Goal: Check status: Check status

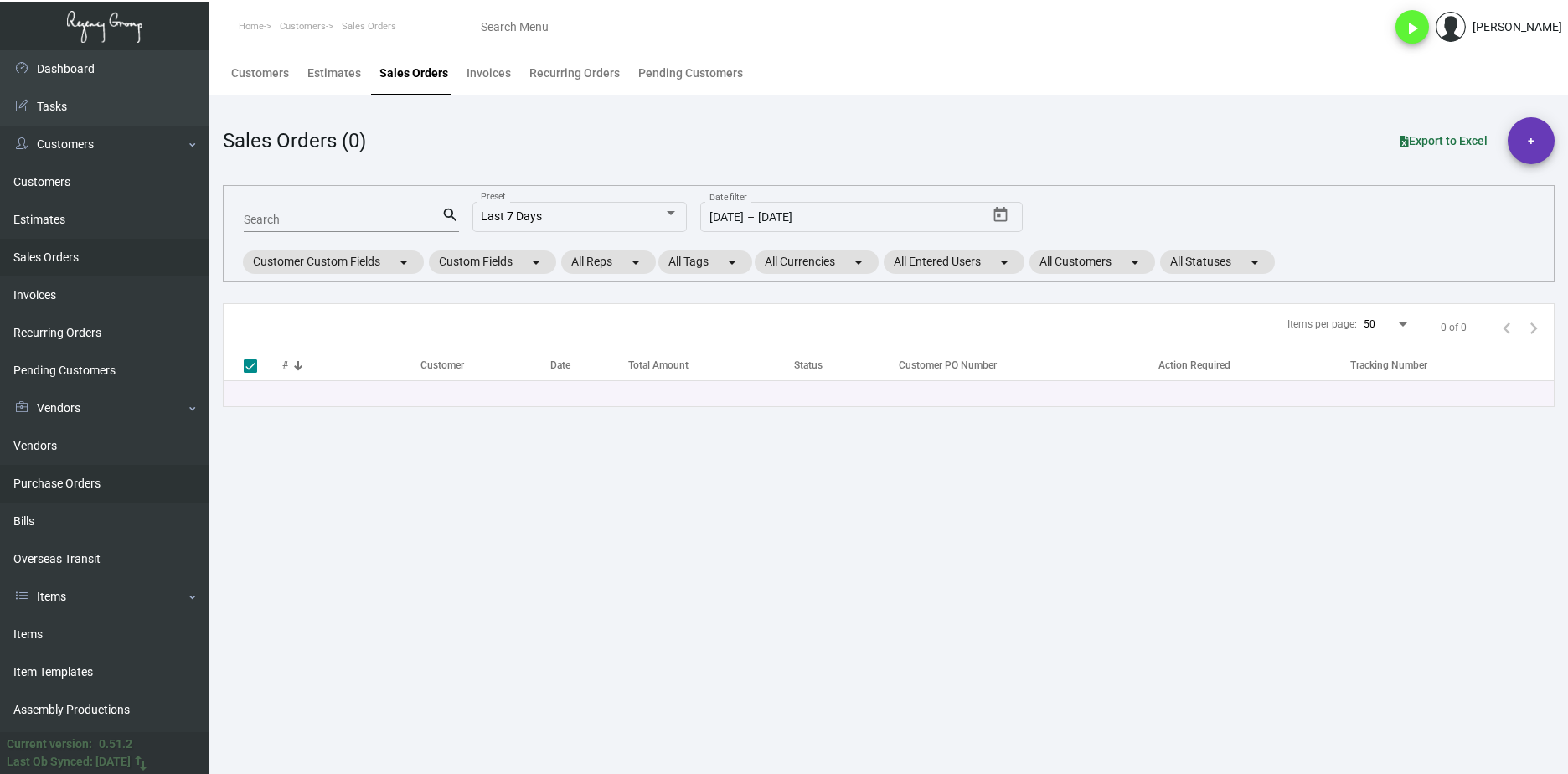
click at [113, 478] on link "Purchase Orders" at bounding box center [104, 483] width 210 height 37
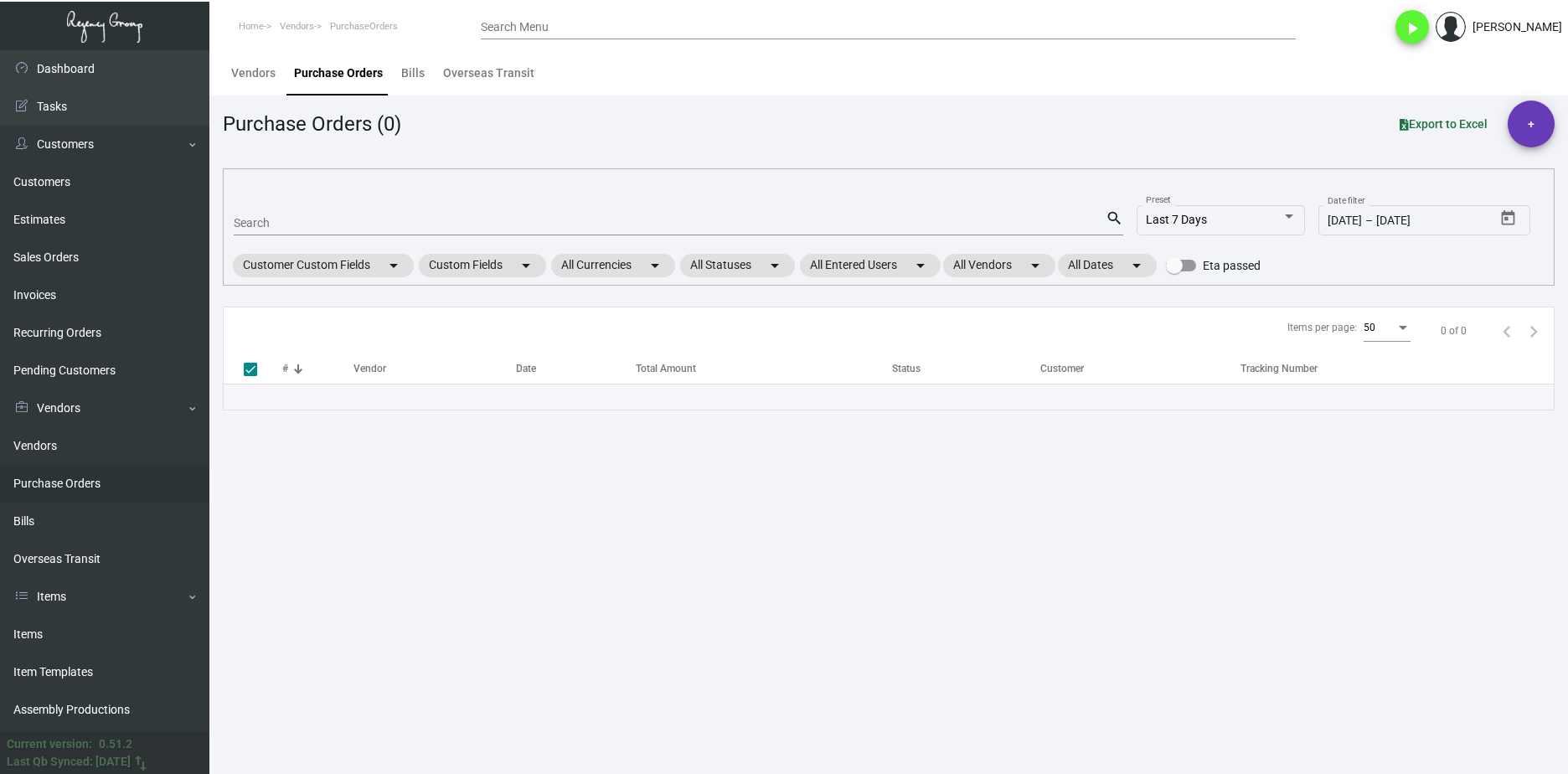
drag, startPoint x: 385, startPoint y: 195, endPoint x: 382, endPoint y: 215, distance: 20.2
click at [382, 198] on mat-form-field "Search search" at bounding box center [678, 222] width 889 height 52
click at [379, 216] on div "Search" at bounding box center [669, 222] width 872 height 26
paste input "98725"
type input "98725"
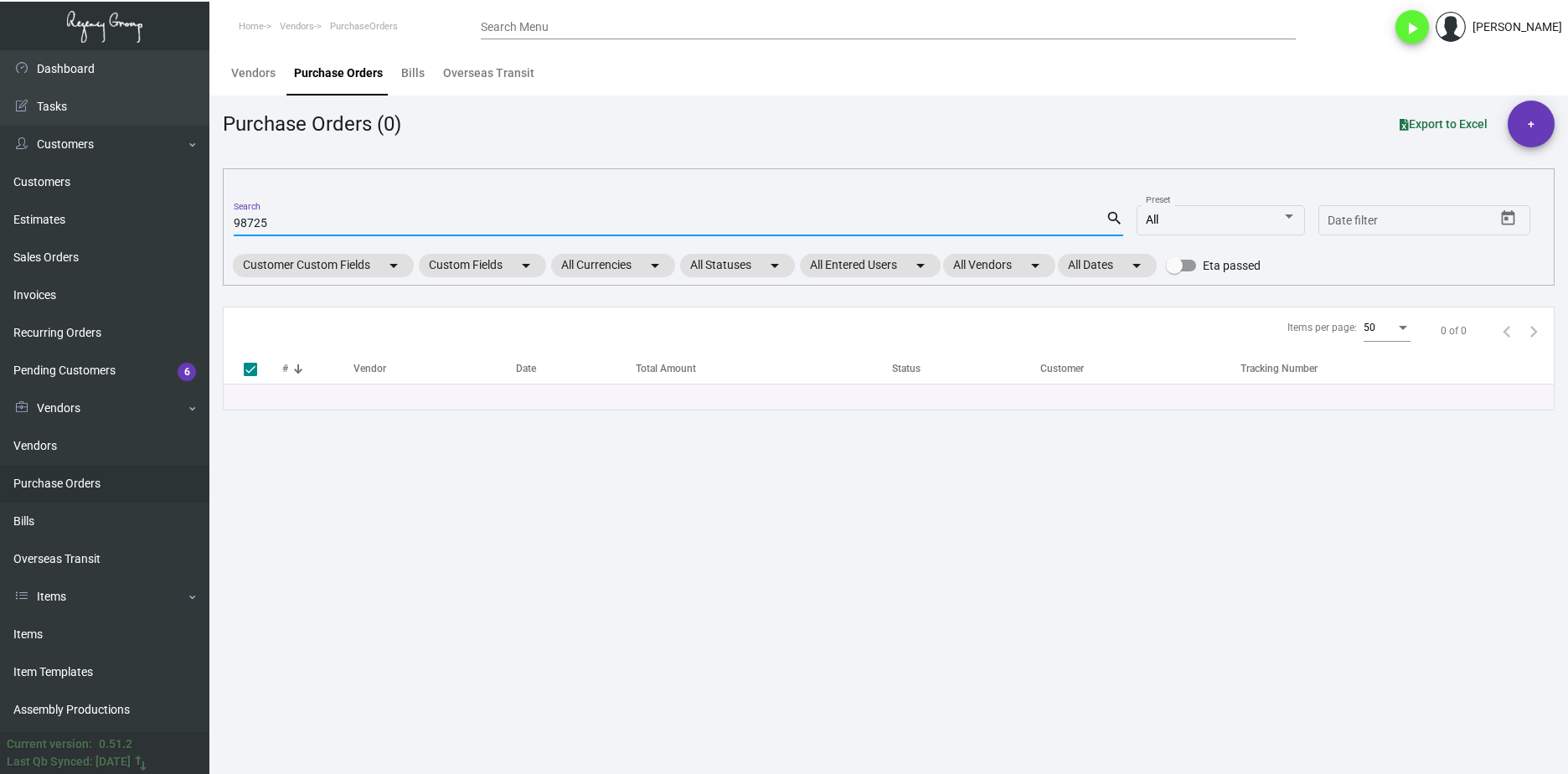
checkbox input "false"
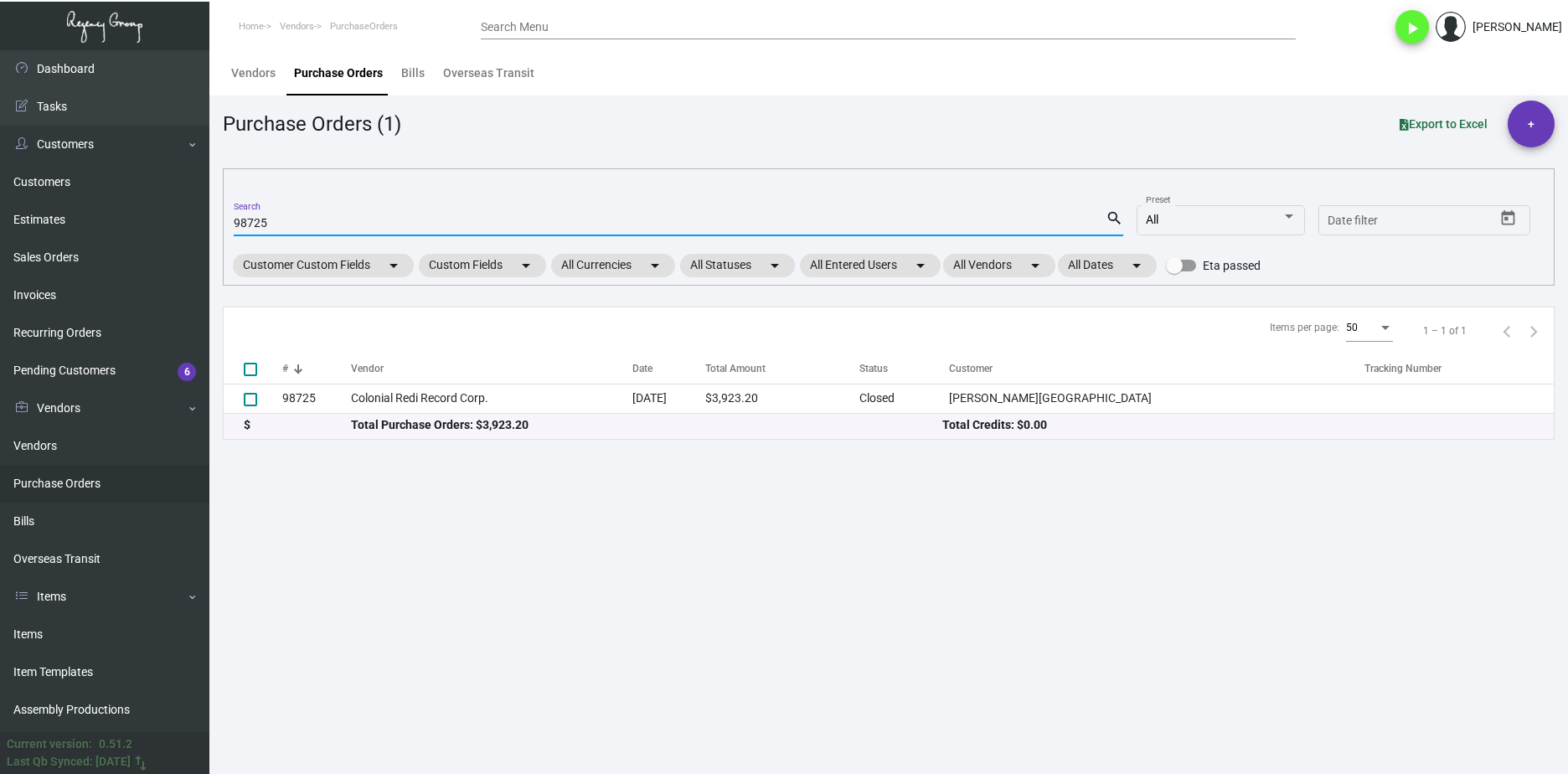
click at [328, 426] on div "$" at bounding box center [298, 425] width 107 height 17
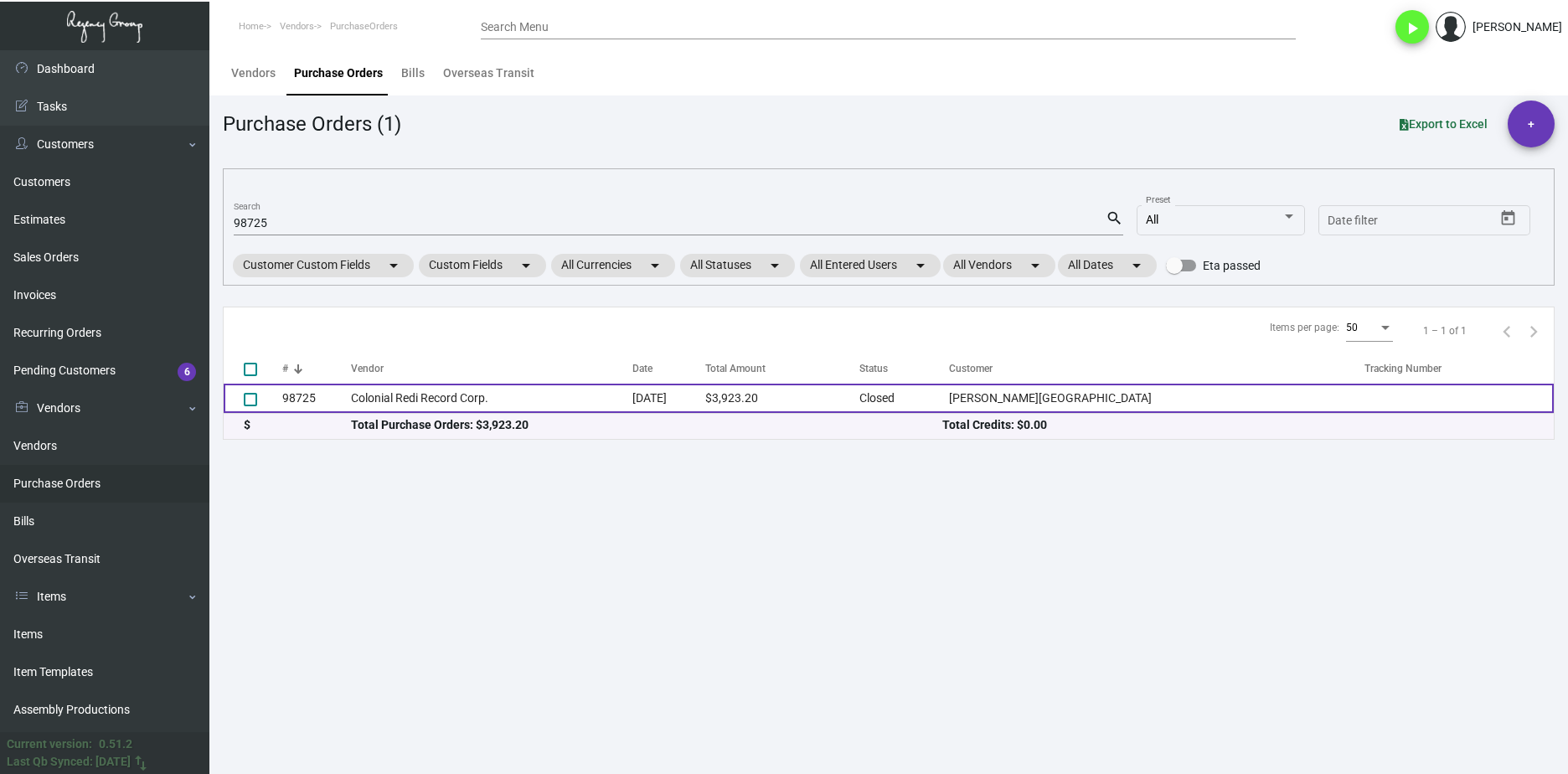
click at [332, 409] on td "98725" at bounding box center [317, 398] width 69 height 30
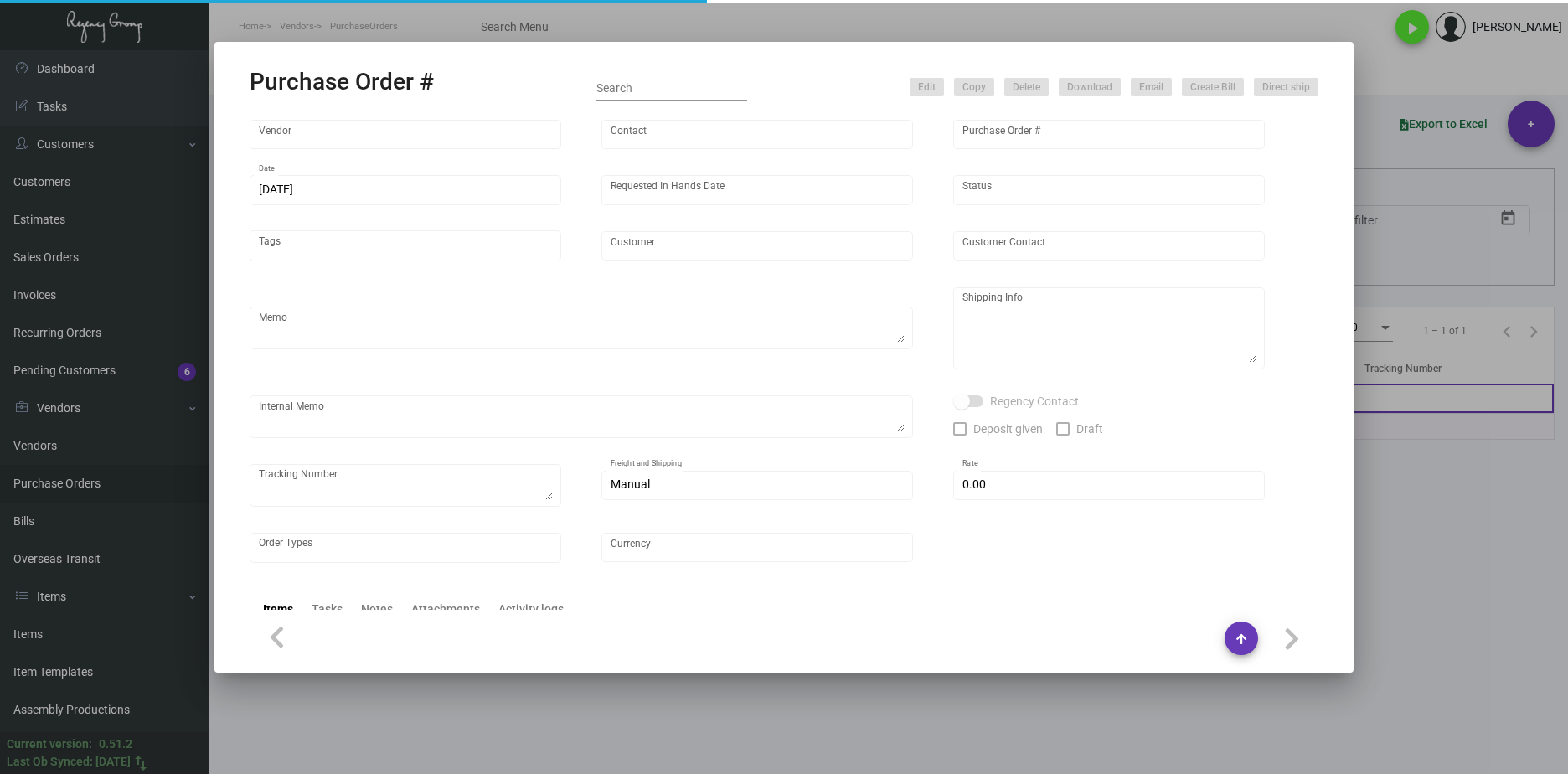
type input "Colonial Redi Record Corp."
type input "Barbara Berkovits"
type input "98725"
type input "5/30/2023"
type input "6/7/2023"
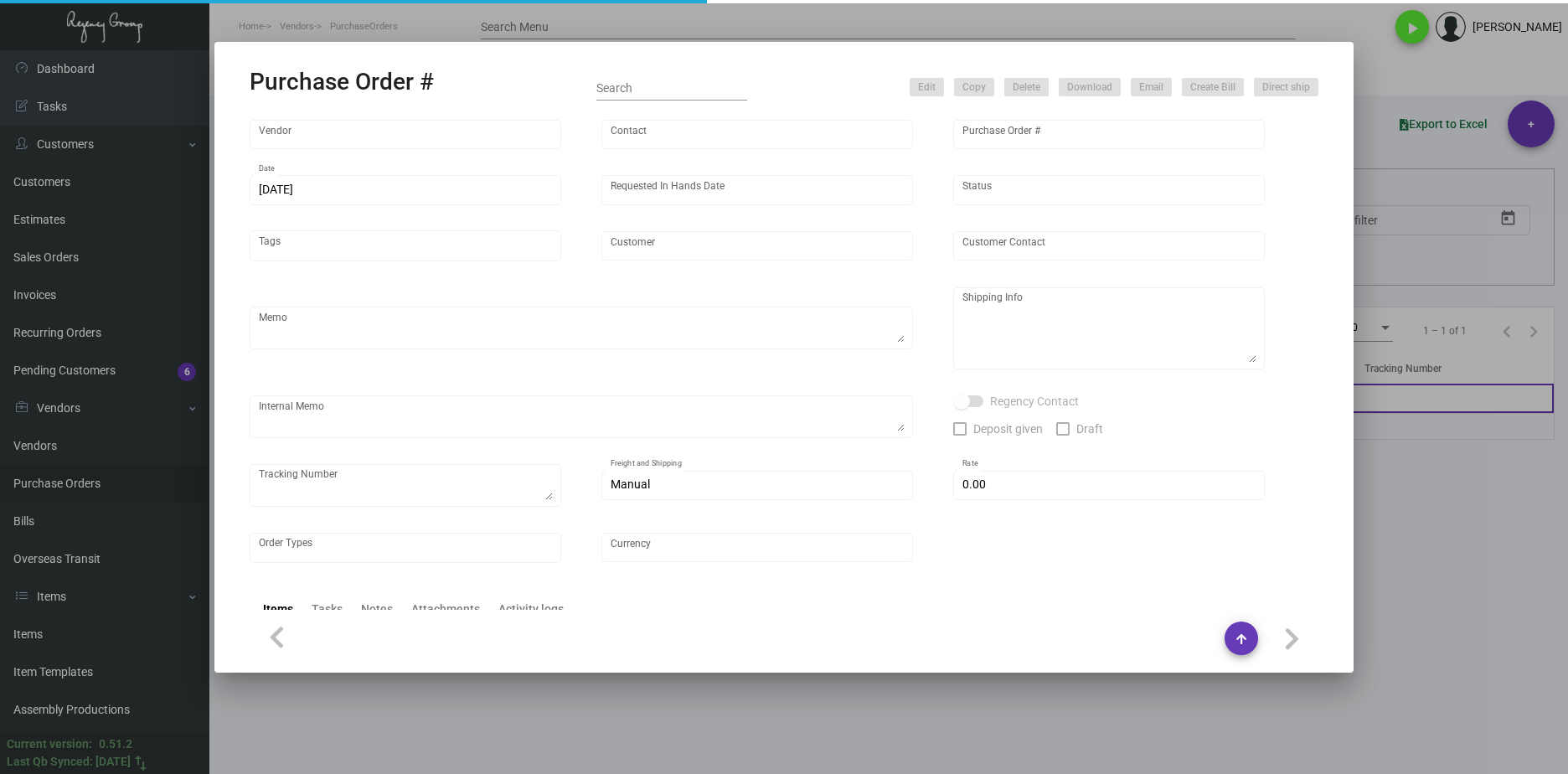
type input "Mills House Hotel"
type input "Ioan Baciu"
type textarea "***ANY PRICE DISCREPANCY MUST BE CALLED OUT PRIOR TO PROCEEDING WITH THIS ORDER…"
type textarea "Mills House Hotel - Ioan Baciu 115 Meeting Street Charleston, SC, 29401 US"
type input "$ 0.00"
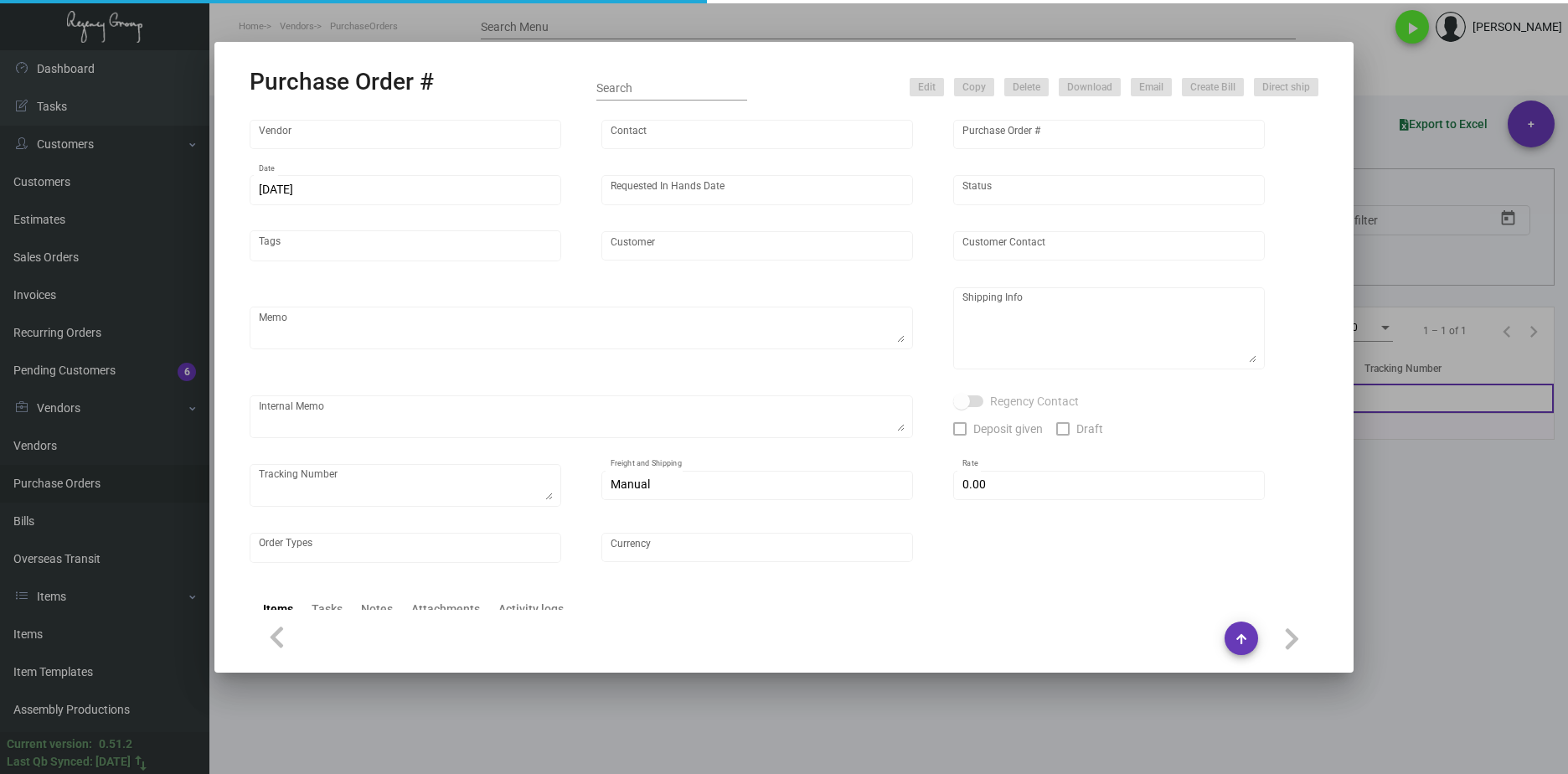
type input "United States Dollar $"
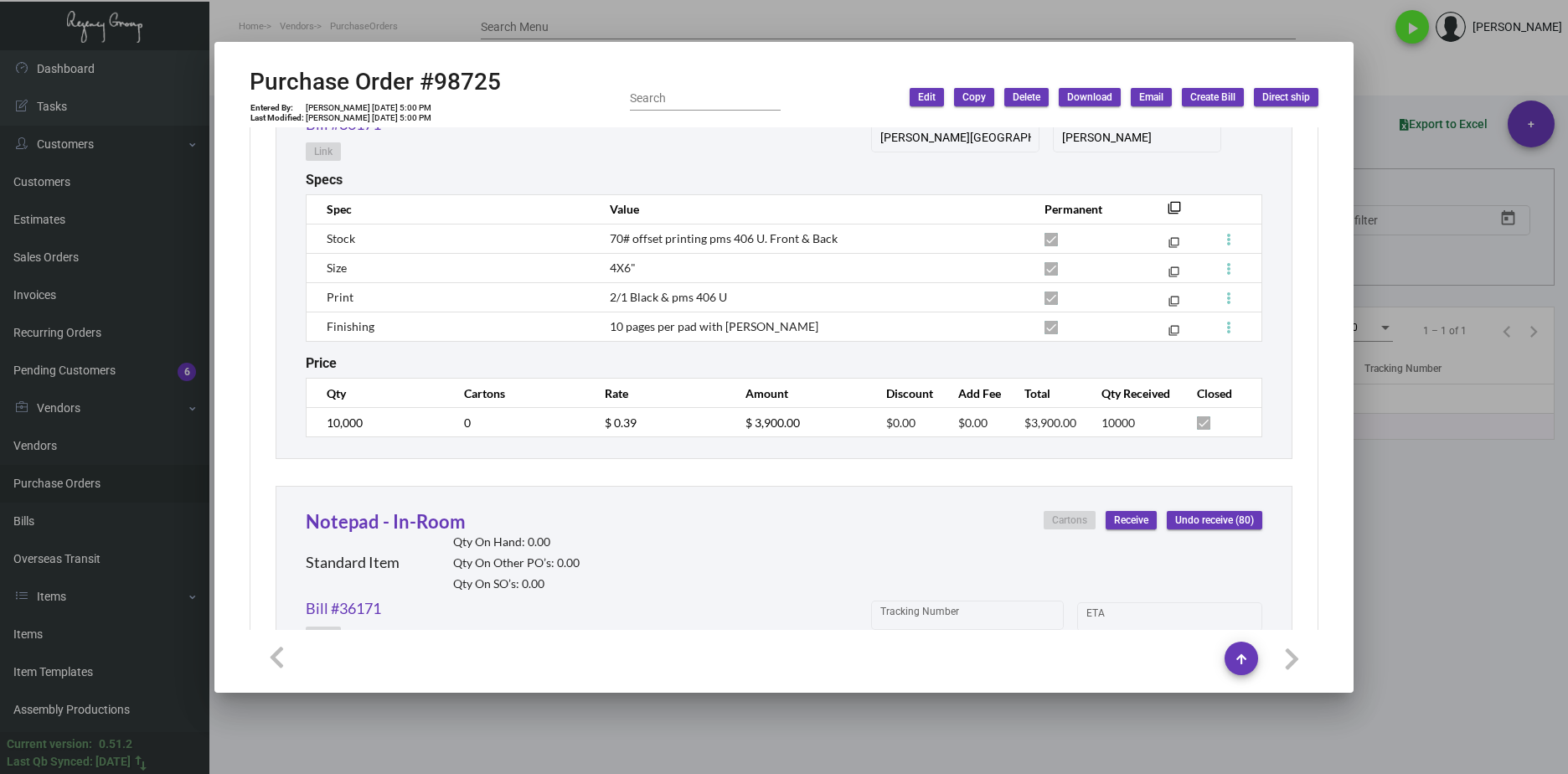
scroll to position [961, 0]
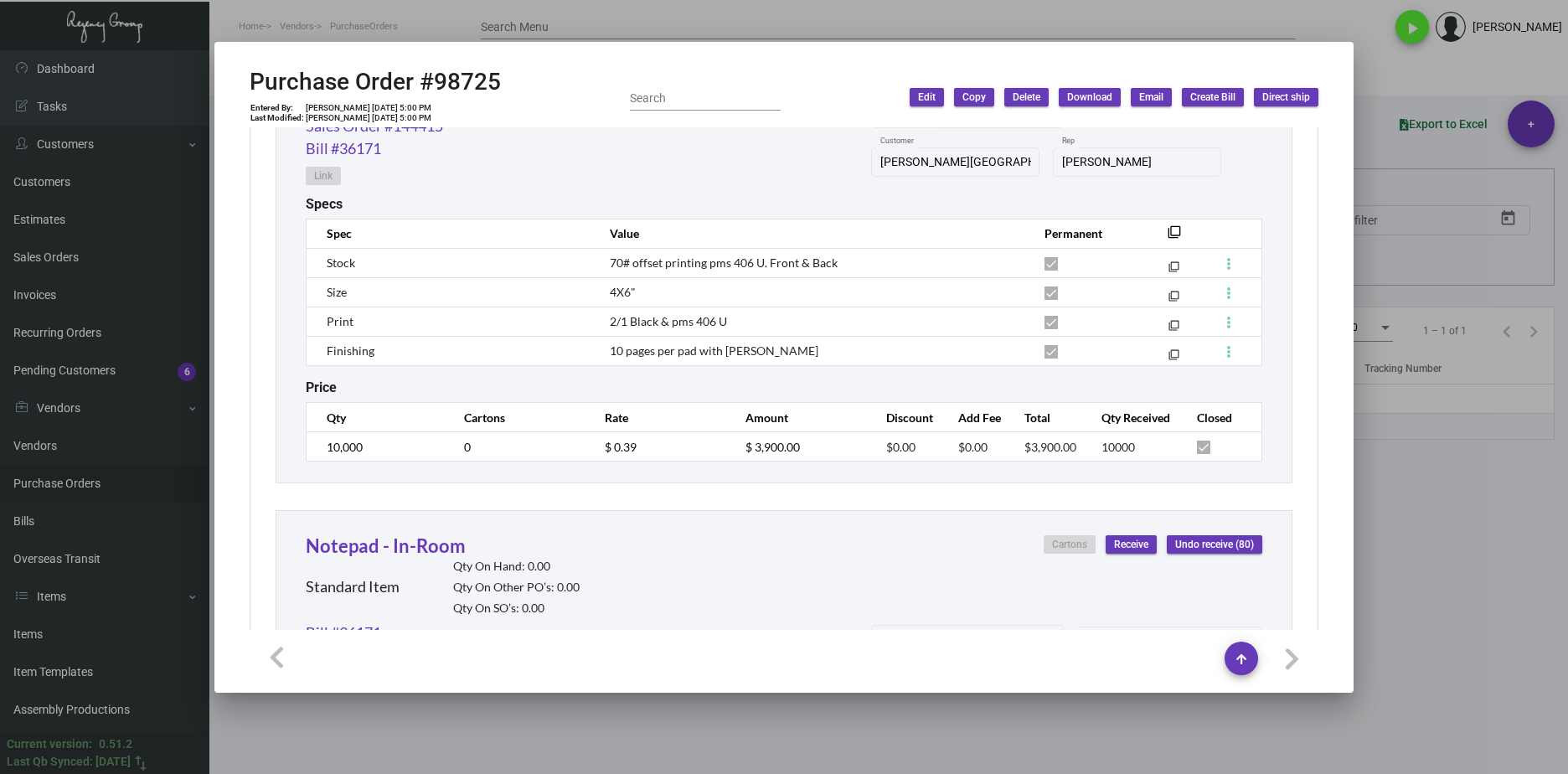
click at [612, 23] on div at bounding box center [784, 387] width 1568 height 774
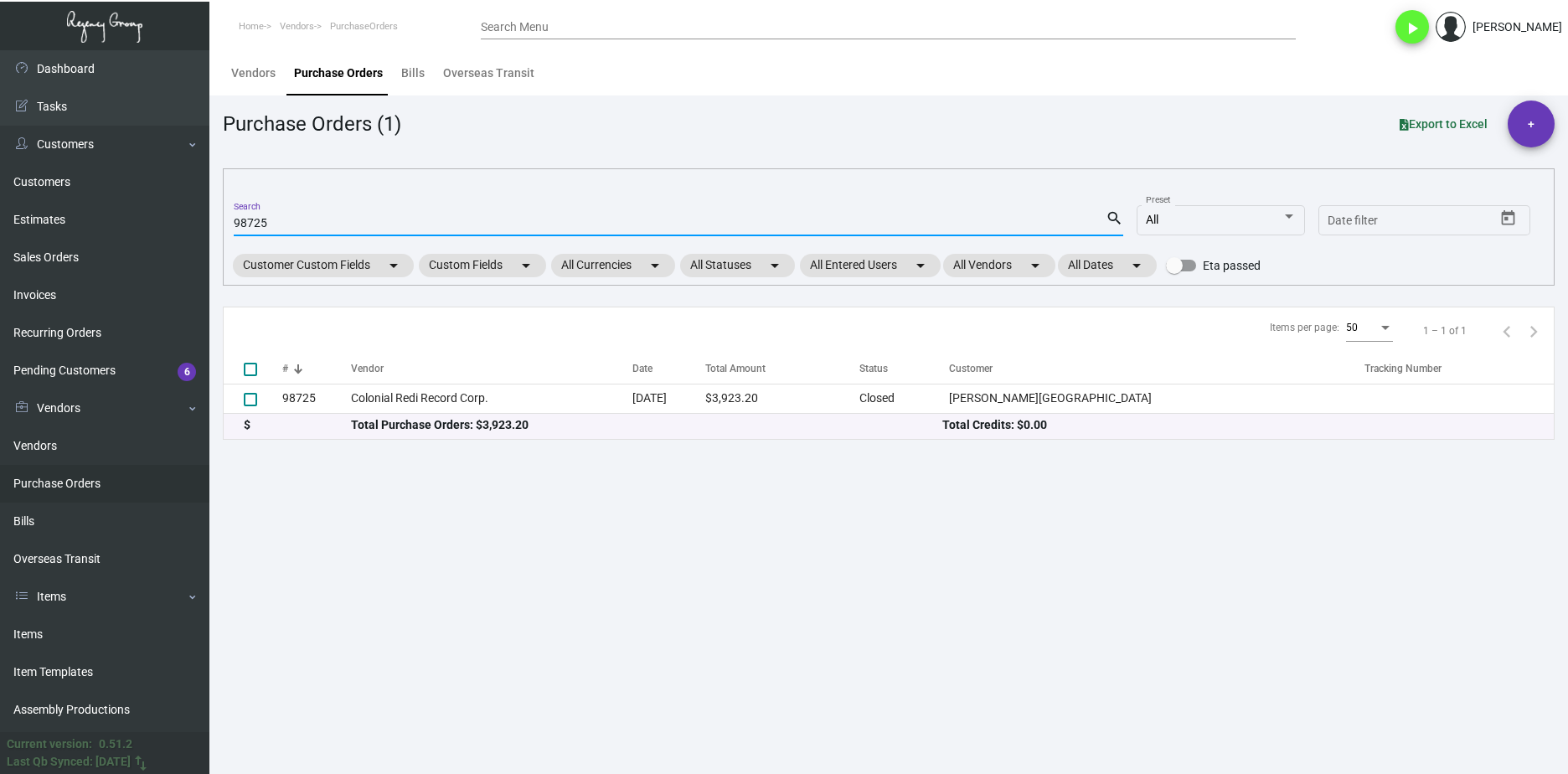
click at [261, 222] on input "98725" at bounding box center [669, 224] width 872 height 13
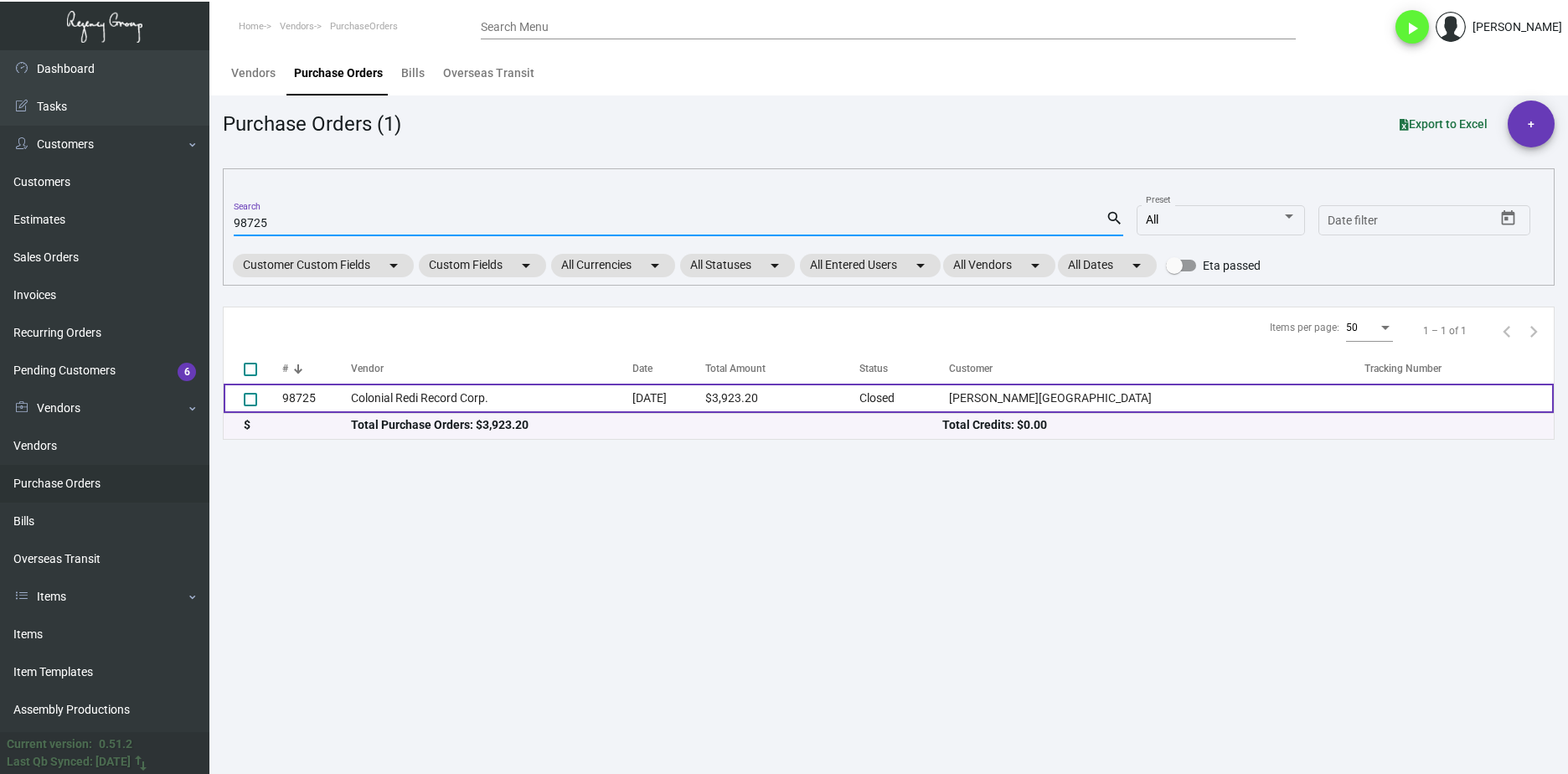
click at [392, 389] on td "Colonial Redi Record Corp." at bounding box center [492, 398] width 281 height 30
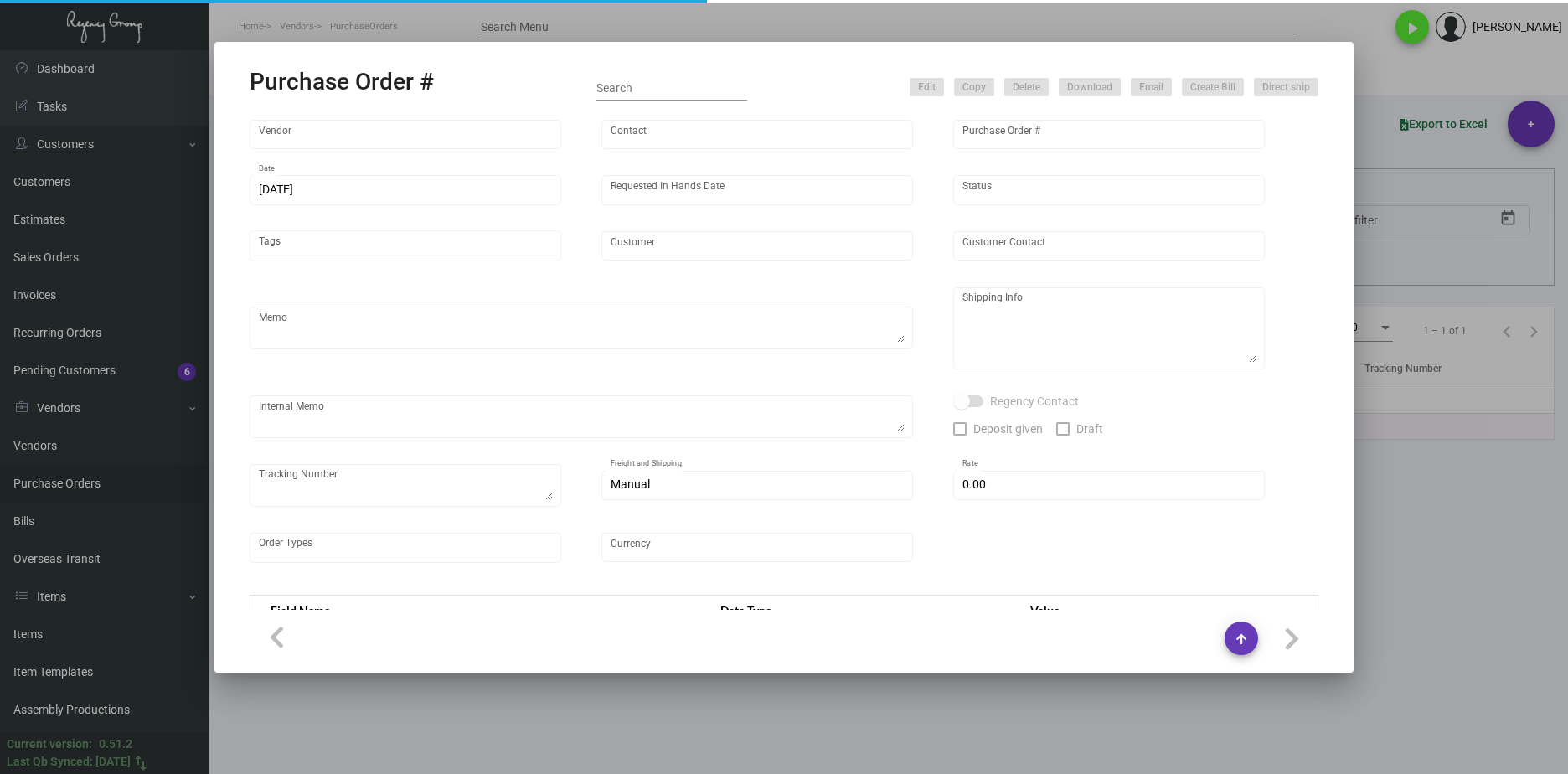
type input "Colonial Redi Record Corp."
type input "Barbara Berkovits"
type input "98725"
type input "5/30/2023"
type input "6/7/2023"
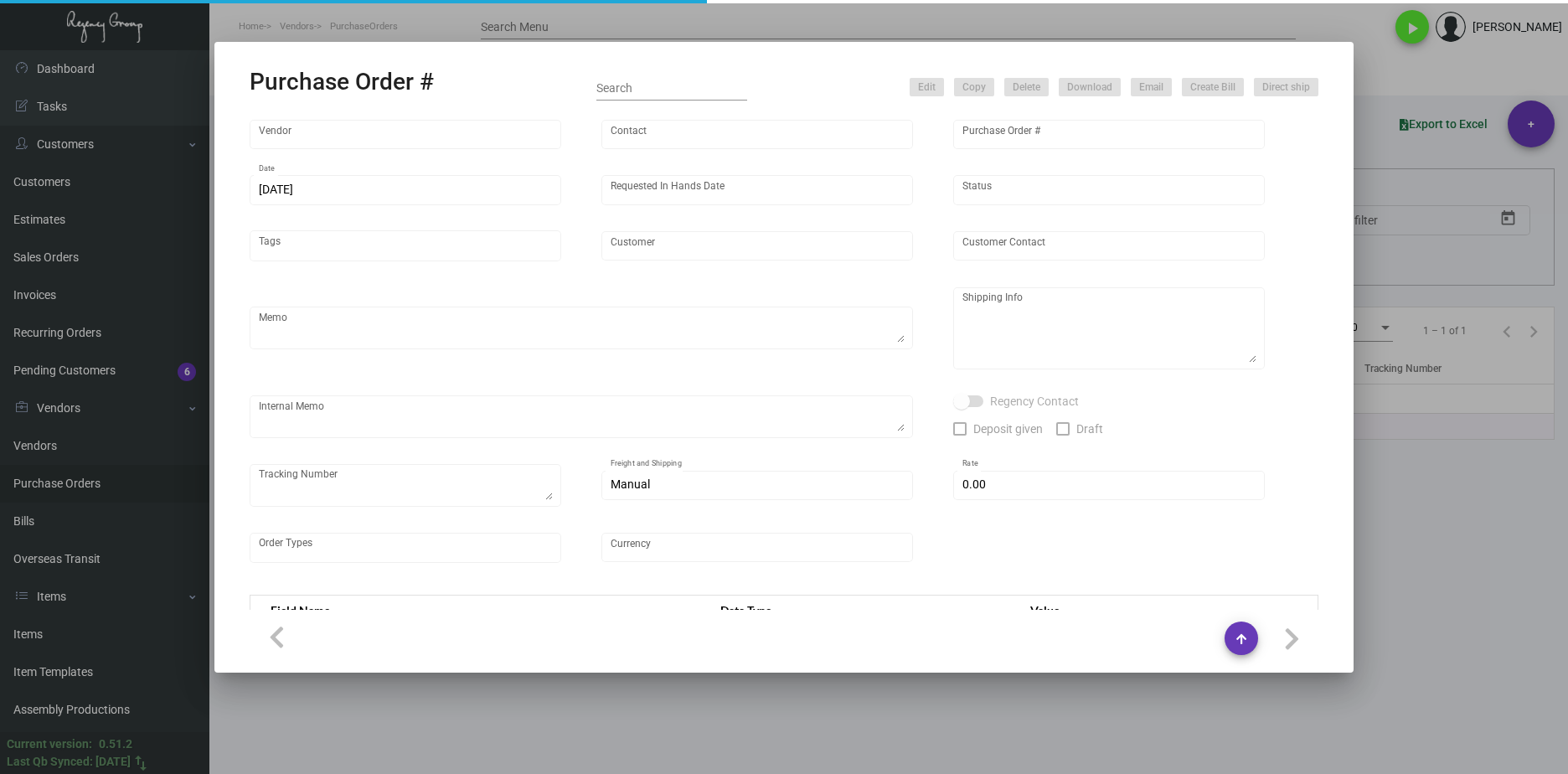
type input "Mills House Hotel"
type input "Ioan Baciu"
type textarea "***ANY PRICE DISCREPANCY MUST BE CALLED OUT PRIOR TO PROCEEDING WITH THIS ORDER…"
type textarea "Mills House Hotel - Ioan Baciu 115 Meeting Street Charleston, SC, 29401 US"
type input "$ 0.00"
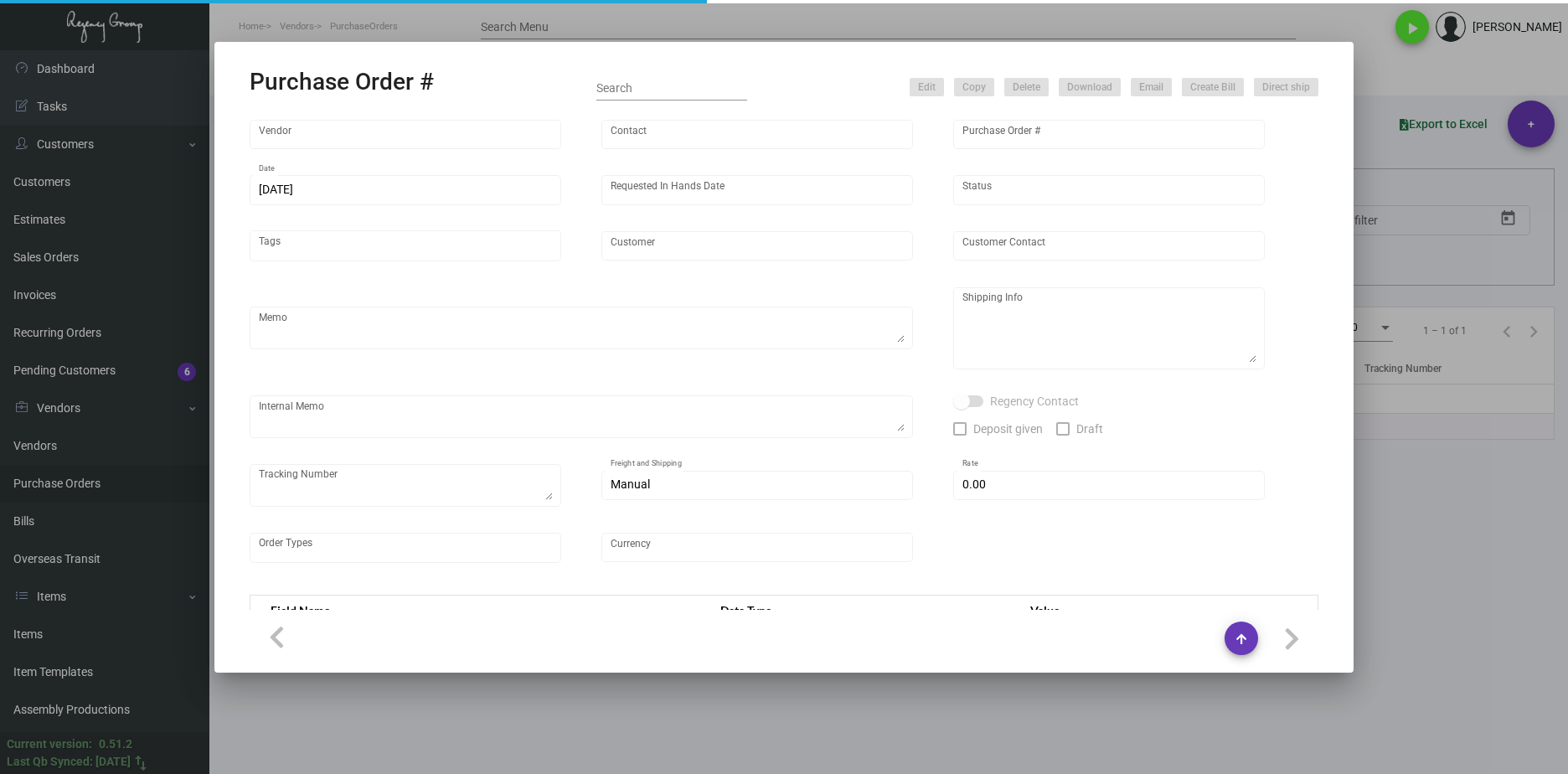
type input "United States Dollar $"
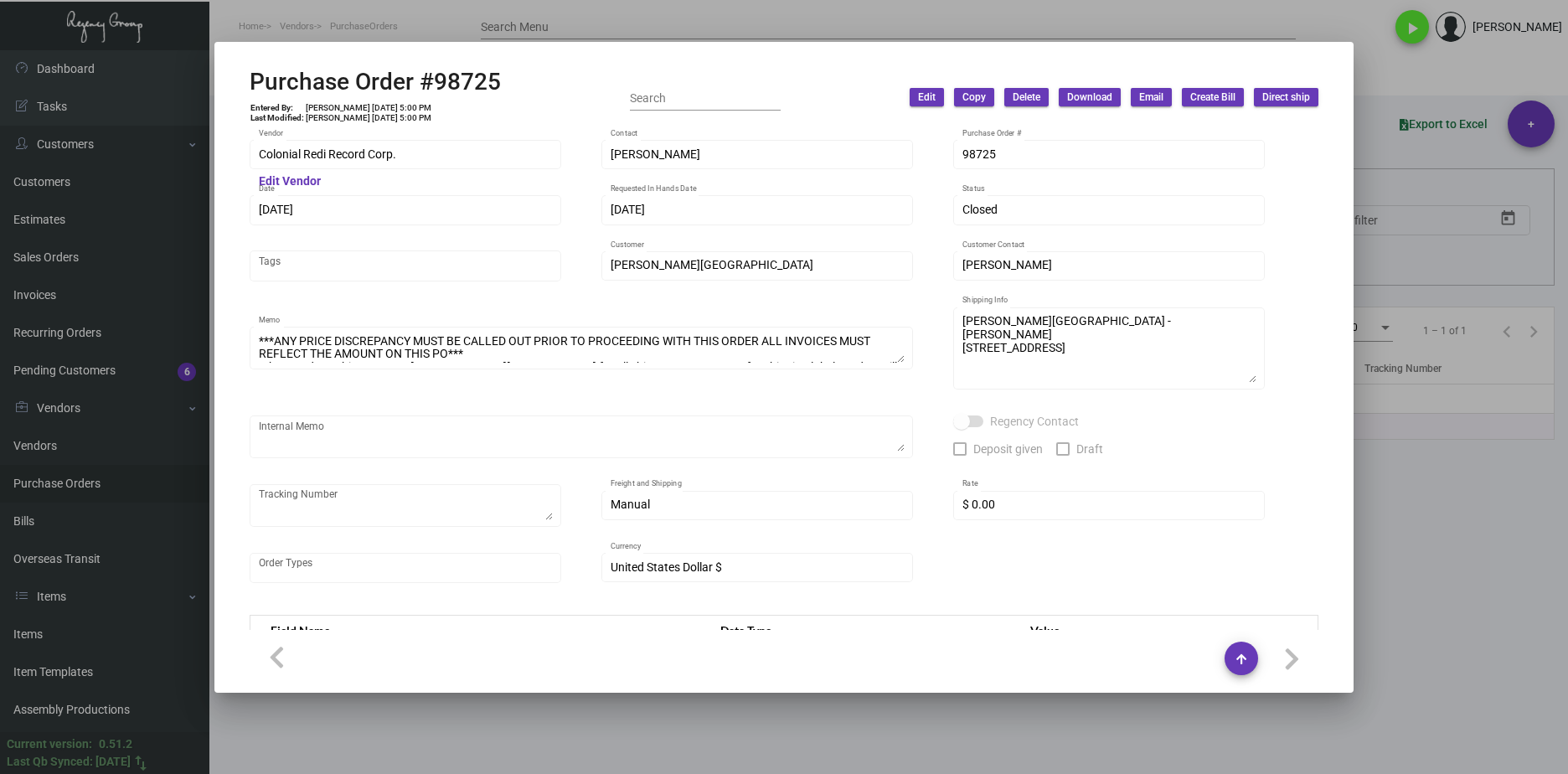
click at [357, 104] on td "Lyndon Griffith 5/30/23, 5:00 PM" at bounding box center [369, 108] width 127 height 11
click at [382, 110] on td "Lyndon Griffith 5/30/23, 5:00 PM" at bounding box center [369, 108] width 127 height 11
click at [200, 161] on div "Purchase Order #98725 Entered By: Lyndon Griffith 5/30/23, 5:00 PM Last Modifie…" at bounding box center [784, 387] width 1568 height 774
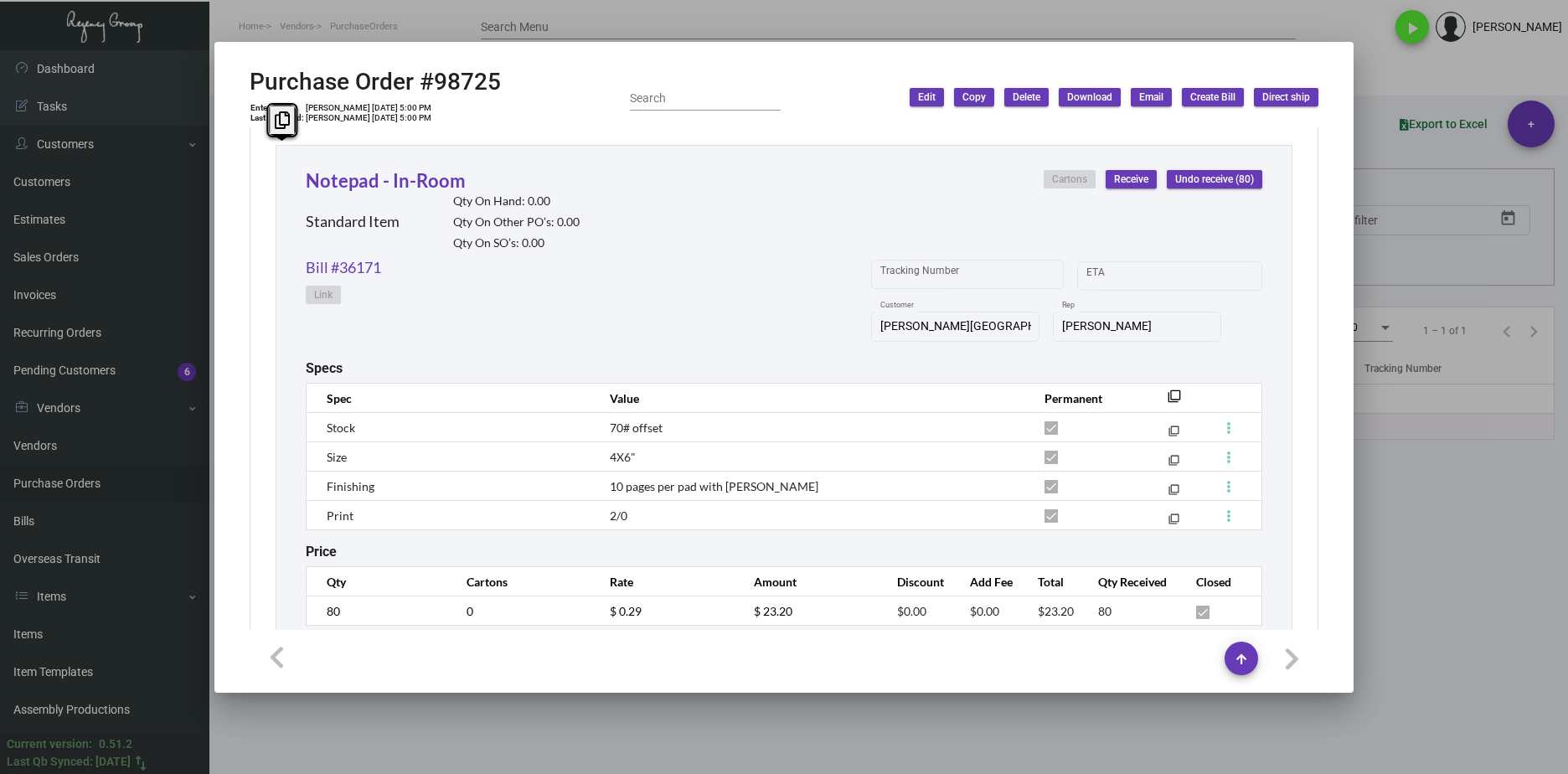
scroll to position [1295, 0]
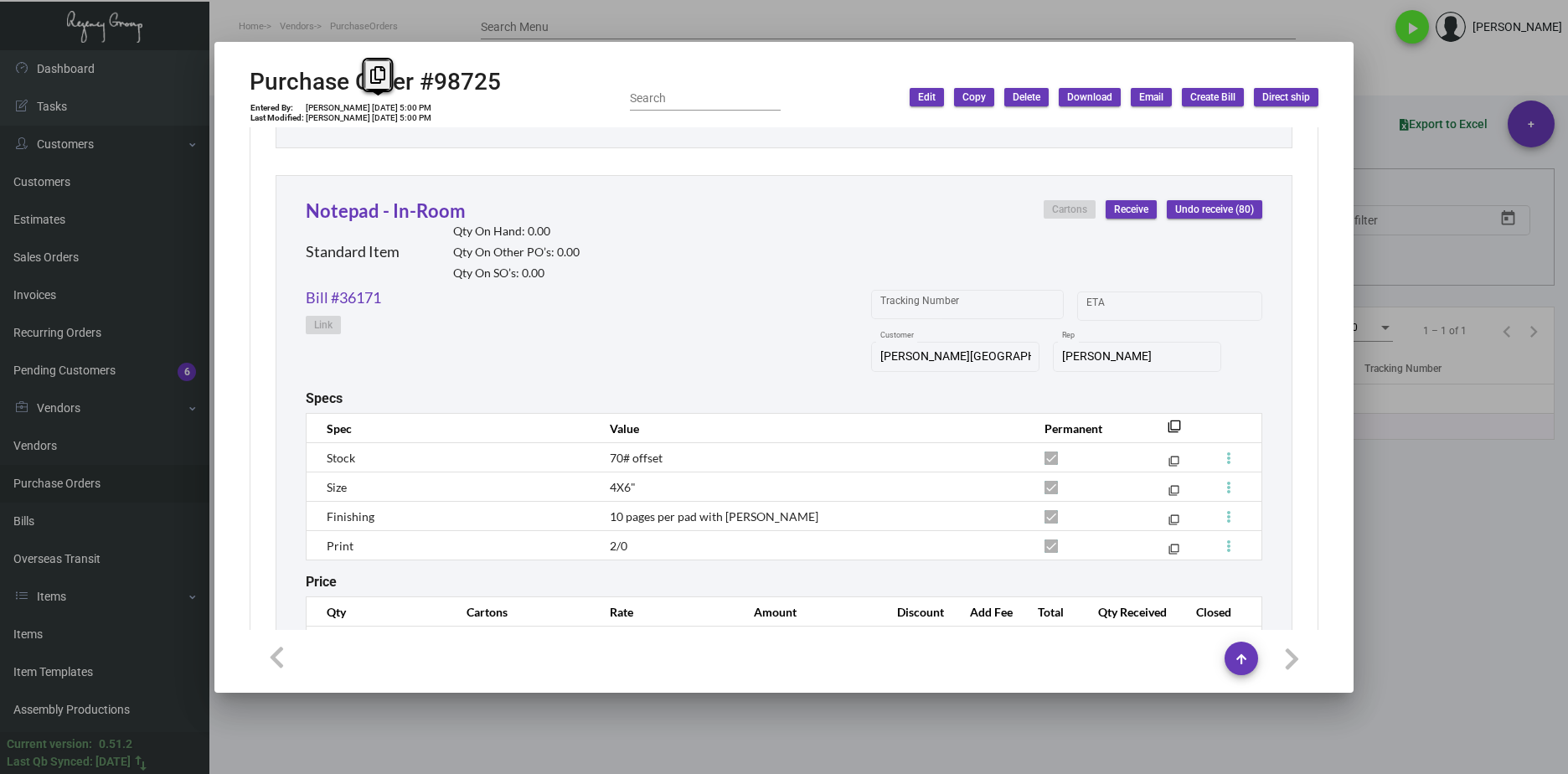
drag, startPoint x: 393, startPoint y: 107, endPoint x: 364, endPoint y: 104, distance: 29.2
click at [364, 104] on td "Lyndon Griffith 5/30/23, 5:00 PM" at bounding box center [369, 108] width 127 height 11
copy td "5/30/23"
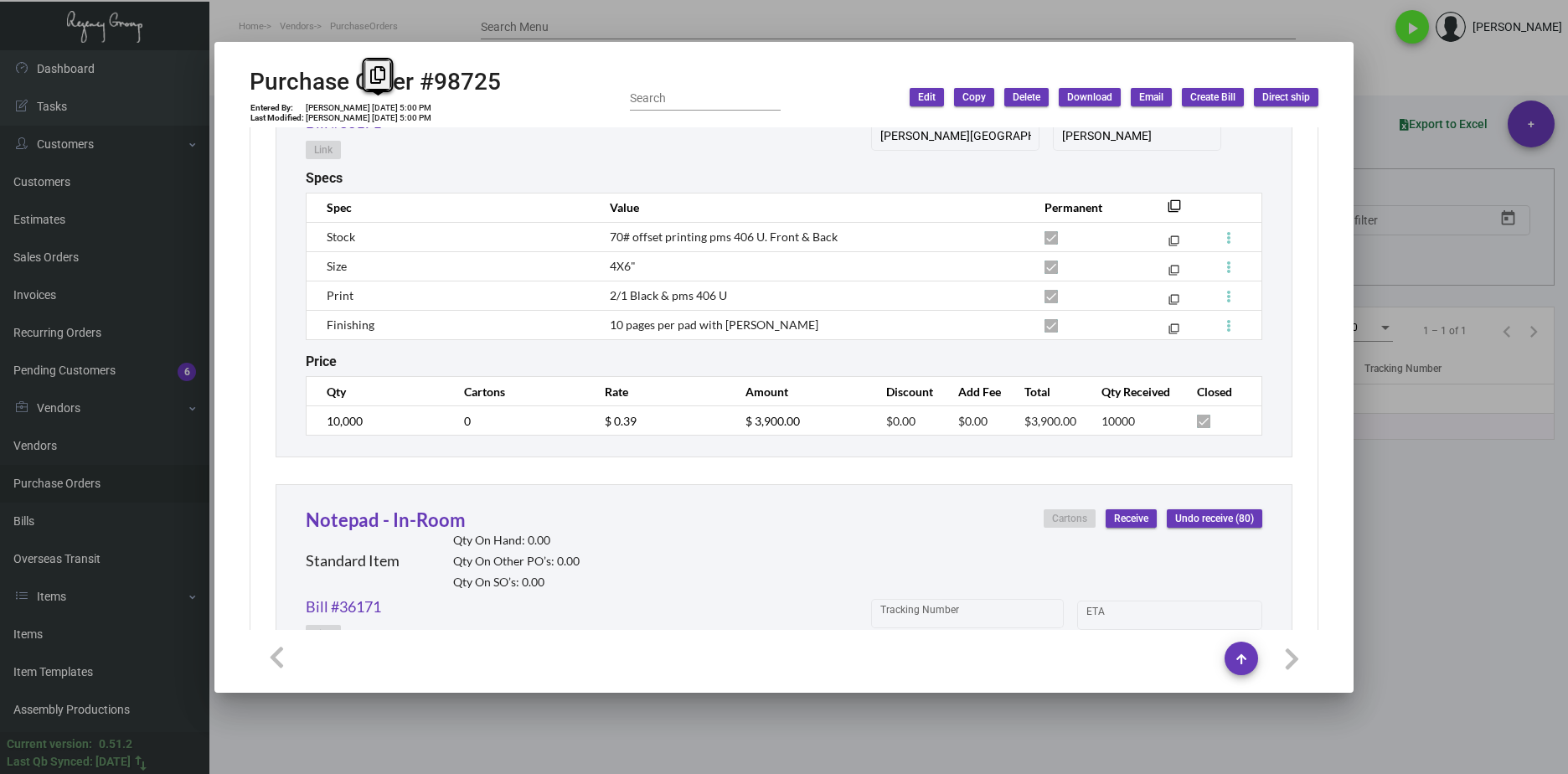
scroll to position [961, 0]
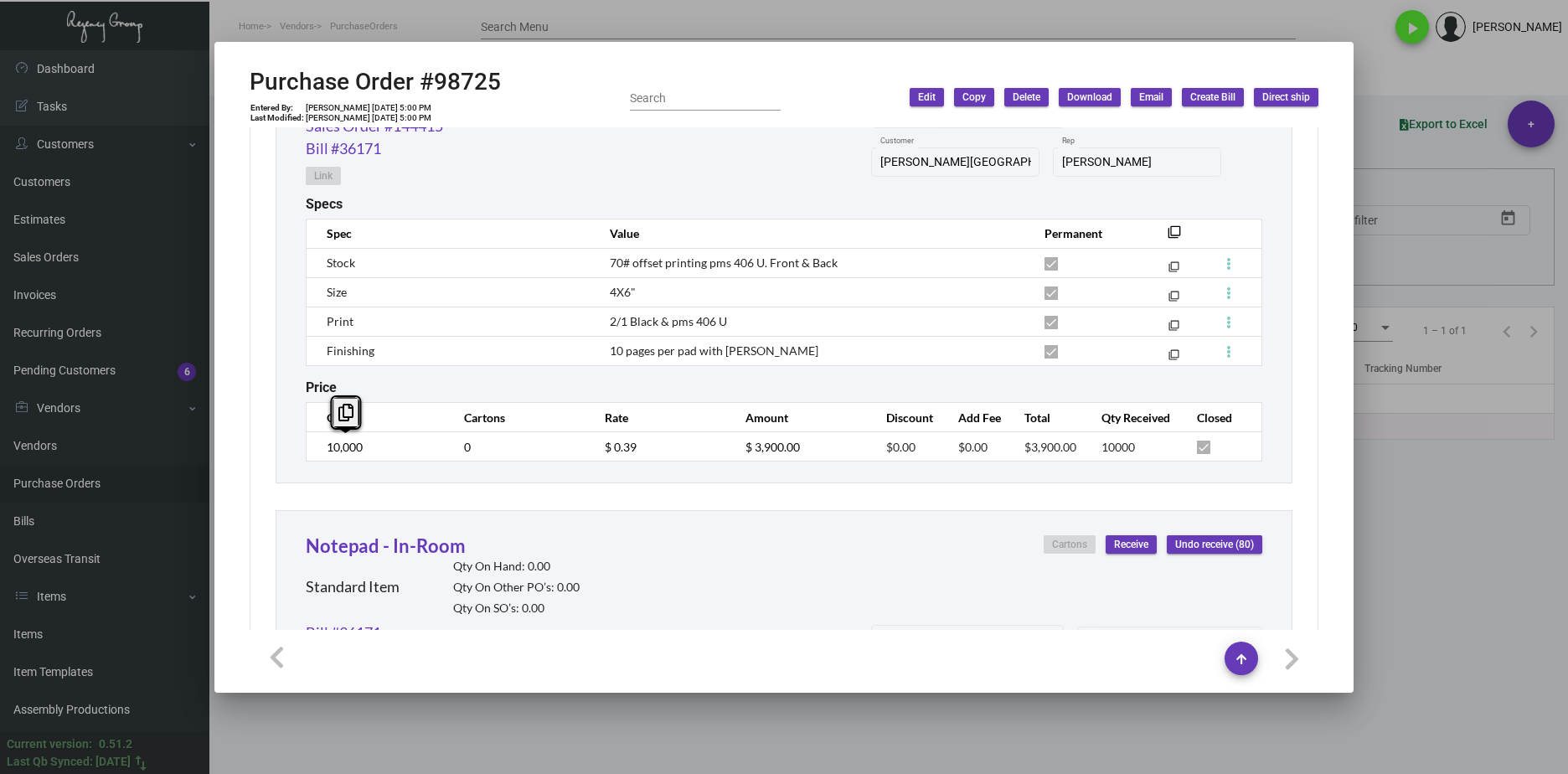
click at [283, 451] on div "Notepad - In-Room Standard Item Qty On Hand: 0.00 Qty On Other PO’s: 0.00 Qty O…" at bounding box center [784, 232] width 1017 height 502
click at [539, 89] on div "Purchase Order #98725 Entered By: Lyndon Griffith 5/30/23, 5:00 PM Last Modifie…" at bounding box center [784, 98] width 1069 height 59
drag, startPoint x: 544, startPoint y: 76, endPoint x: 521, endPoint y: 77, distance: 23.0
click at [521, 77] on div "Purchase Order #98725 Entered By: Lyndon Griffith 5/30/23, 5:00 PM Last Modifie…" at bounding box center [784, 98] width 1069 height 59
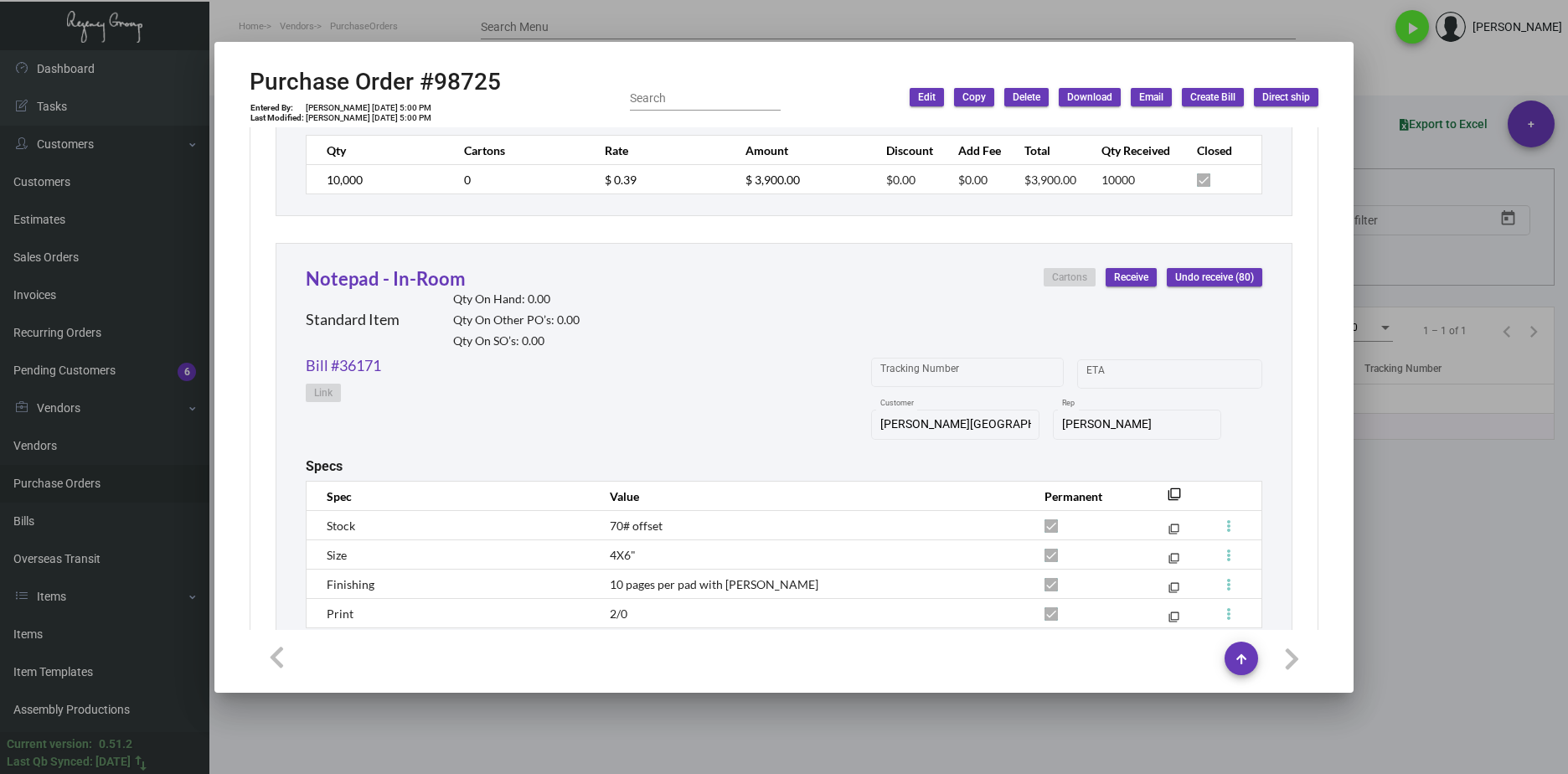
scroll to position [1044, 0]
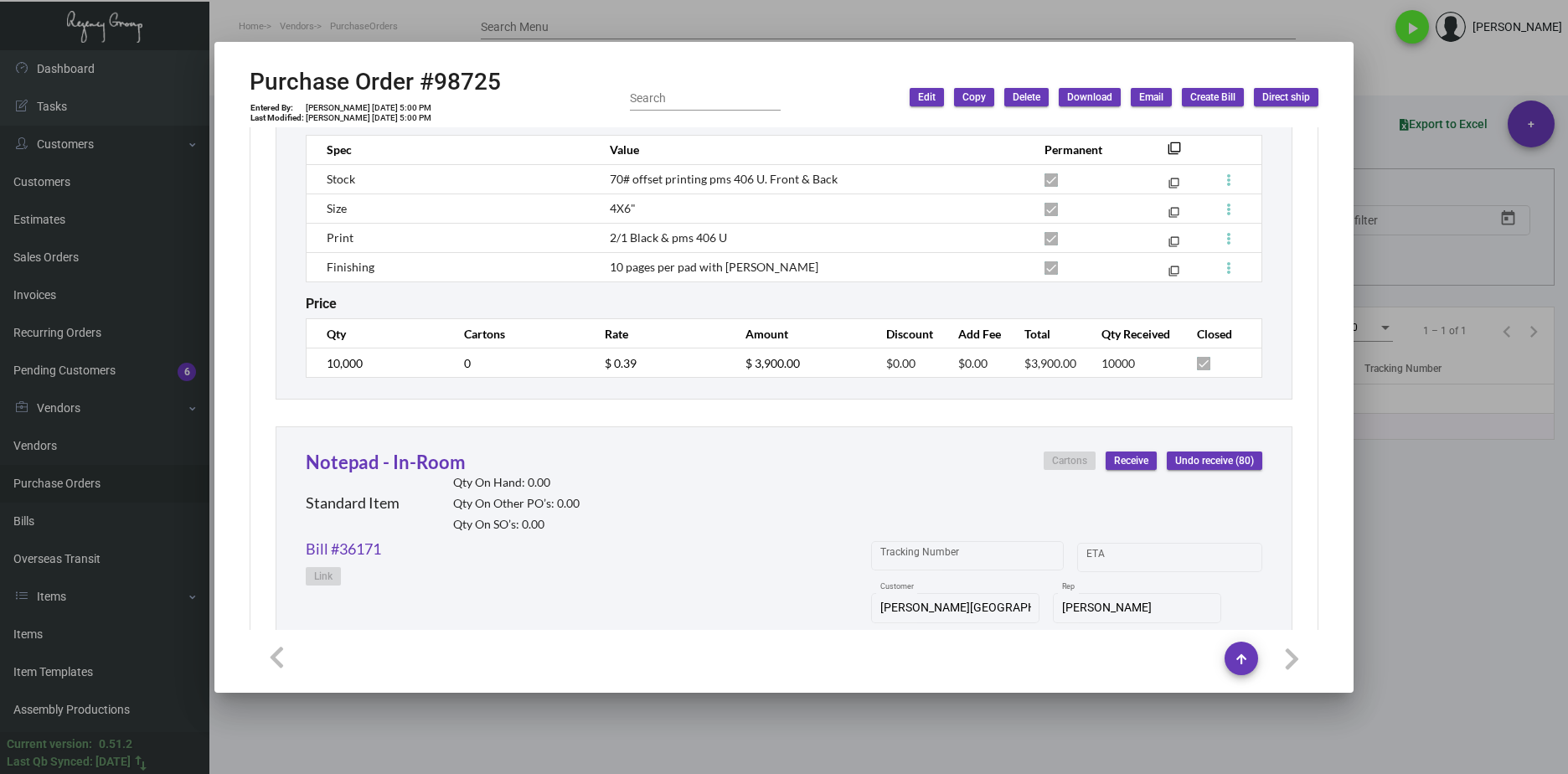
click at [565, 363] on tr "10,000 0 $ 0.39 $ 3,900.00 $0.00 $0.00 $3,900.00 10000" at bounding box center [784, 363] width 956 height 30
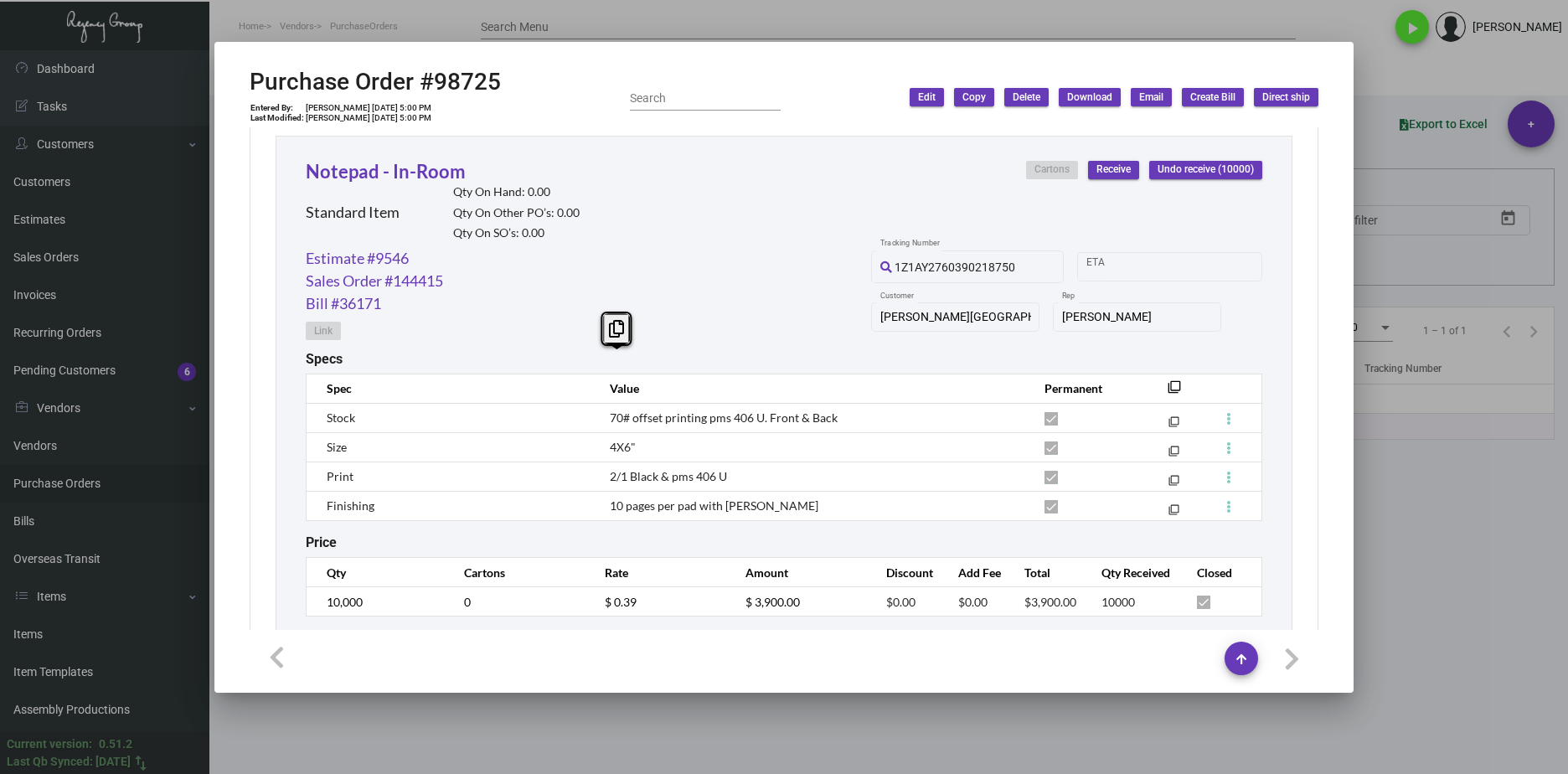
scroll to position [709, 0]
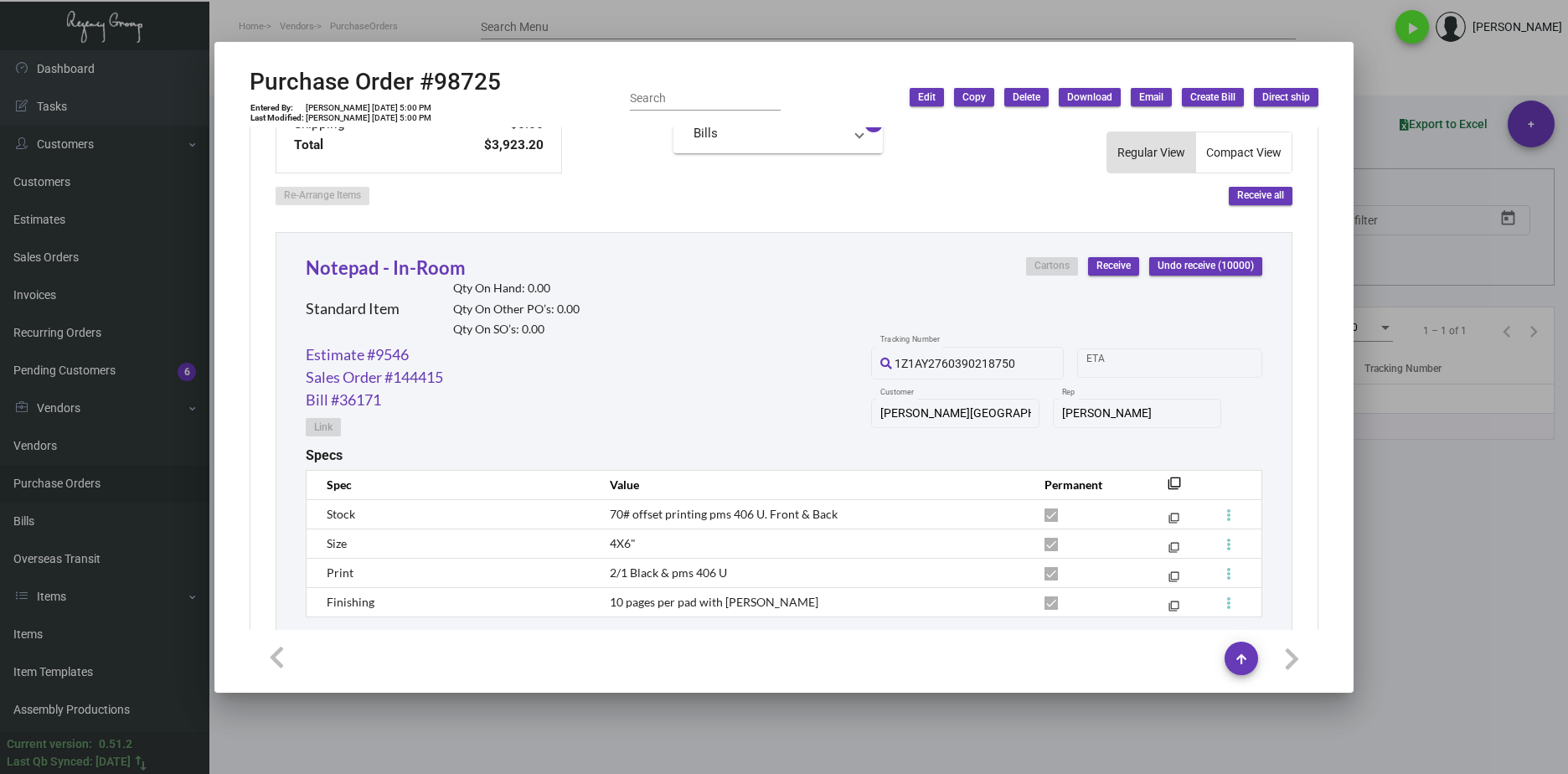
click at [476, 375] on div "Estimate #9546 Sales Order #144415 Bill #36171 Link 1Z1AY2760390218750 Tracking…" at bounding box center [783, 395] width 956 height 104
drag, startPoint x: 481, startPoint y: 382, endPoint x: 288, endPoint y: 385, distance: 193.0
click at [288, 385] on div "Notepad - In-Room Standard Item Qty On Hand: 0.00 Qty On Other PO’s: 0.00 Qty O…" at bounding box center [784, 482] width 1017 height 502
copy link "Sales Order #144415"
click at [414, 381] on link "Sales Order #144415" at bounding box center [374, 377] width 138 height 23
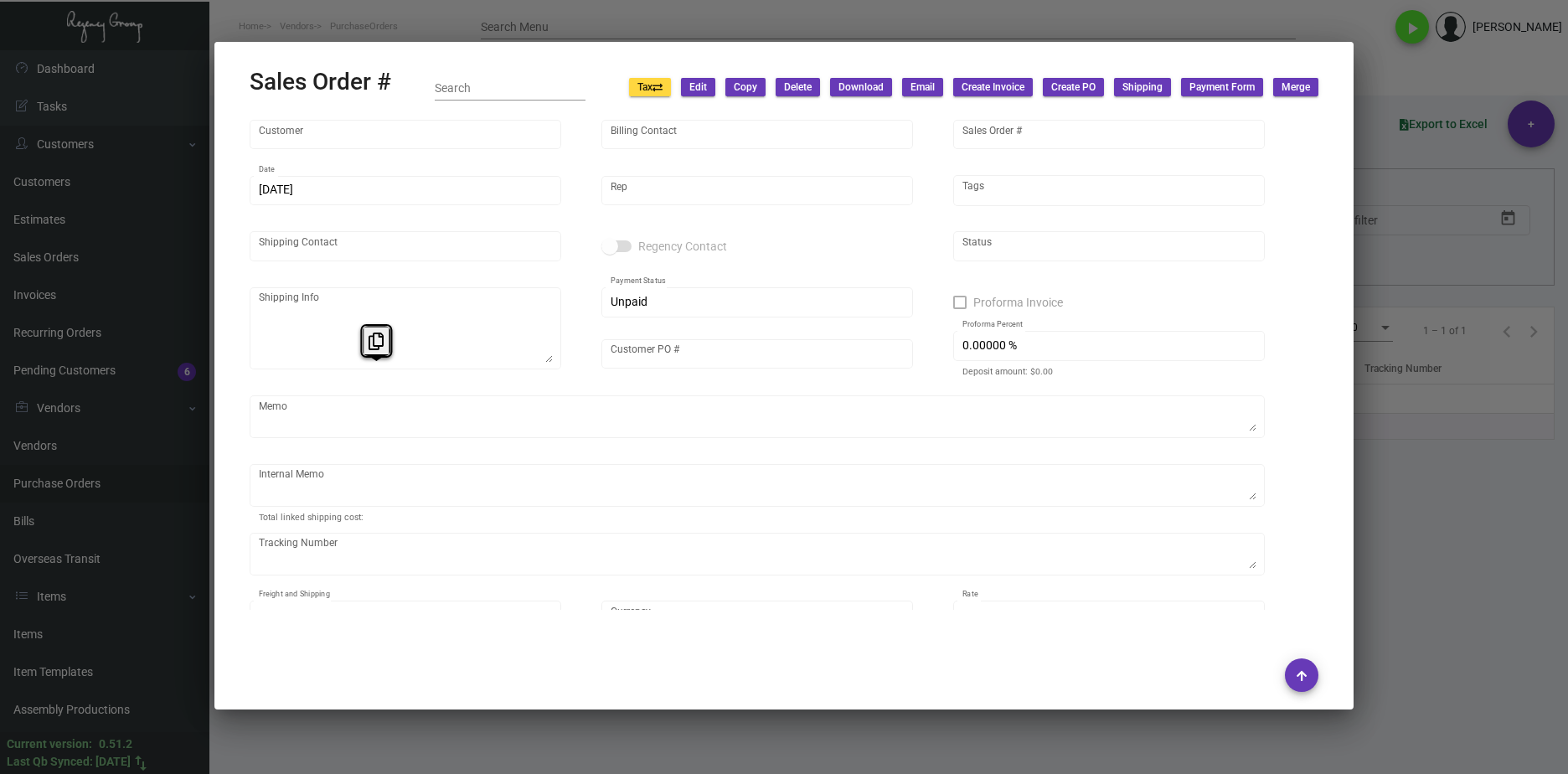
type input "Mills House Hotel"
type input "Michael Linder"
type input "144415"
type input "5/30/2023"
type input "Kyle Kliebhan"
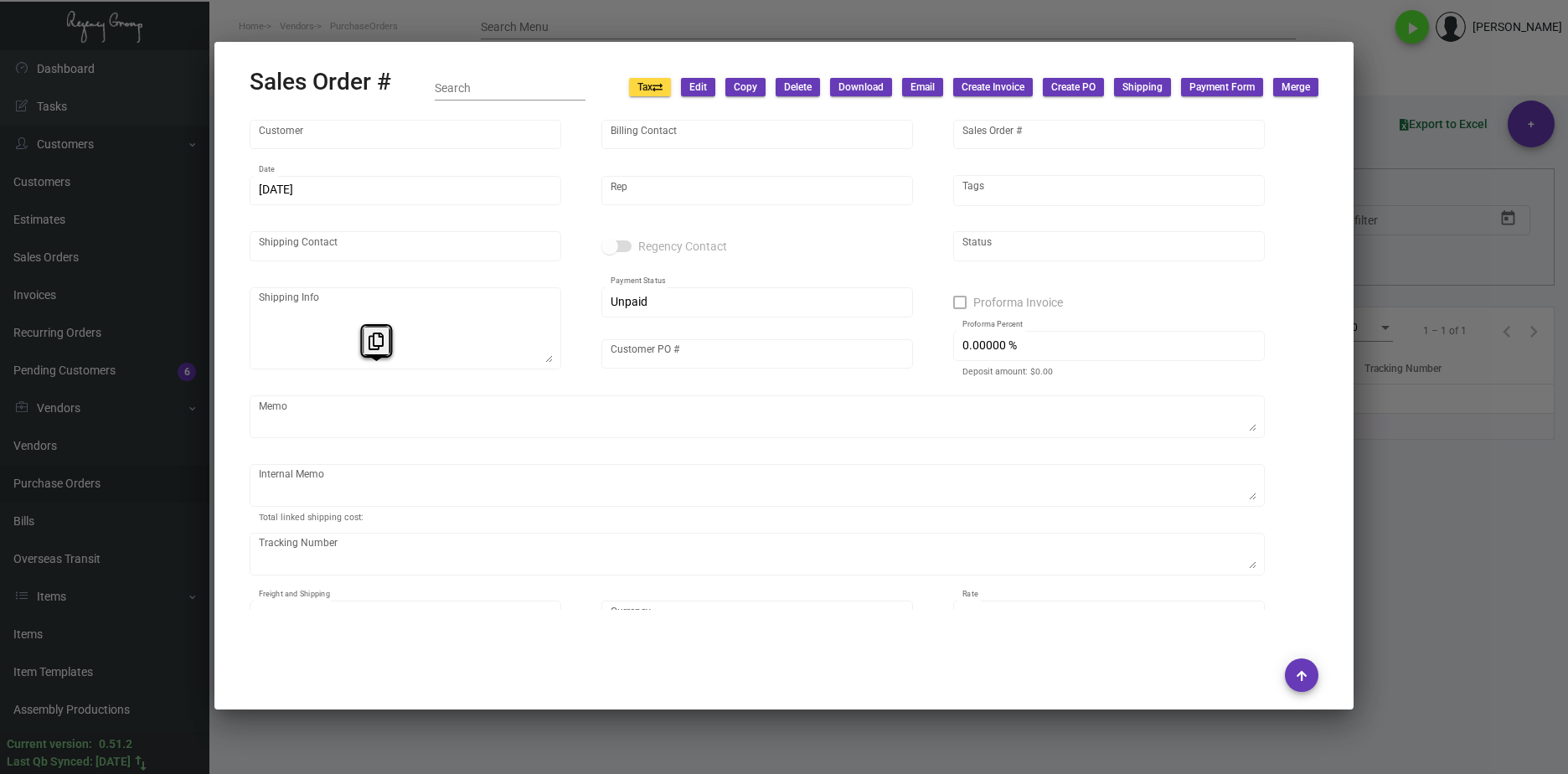
type input "Ioan Baciu"
type textarea "Mills House Hotel - Ioan Baciu 115 Meeting Street Charleston, SC, 29401 US"
type input "Ioan Baciu"
type textarea "Shipped from Colonial by UPS Ground Cost $280.56"
type input "United States Dollar $"
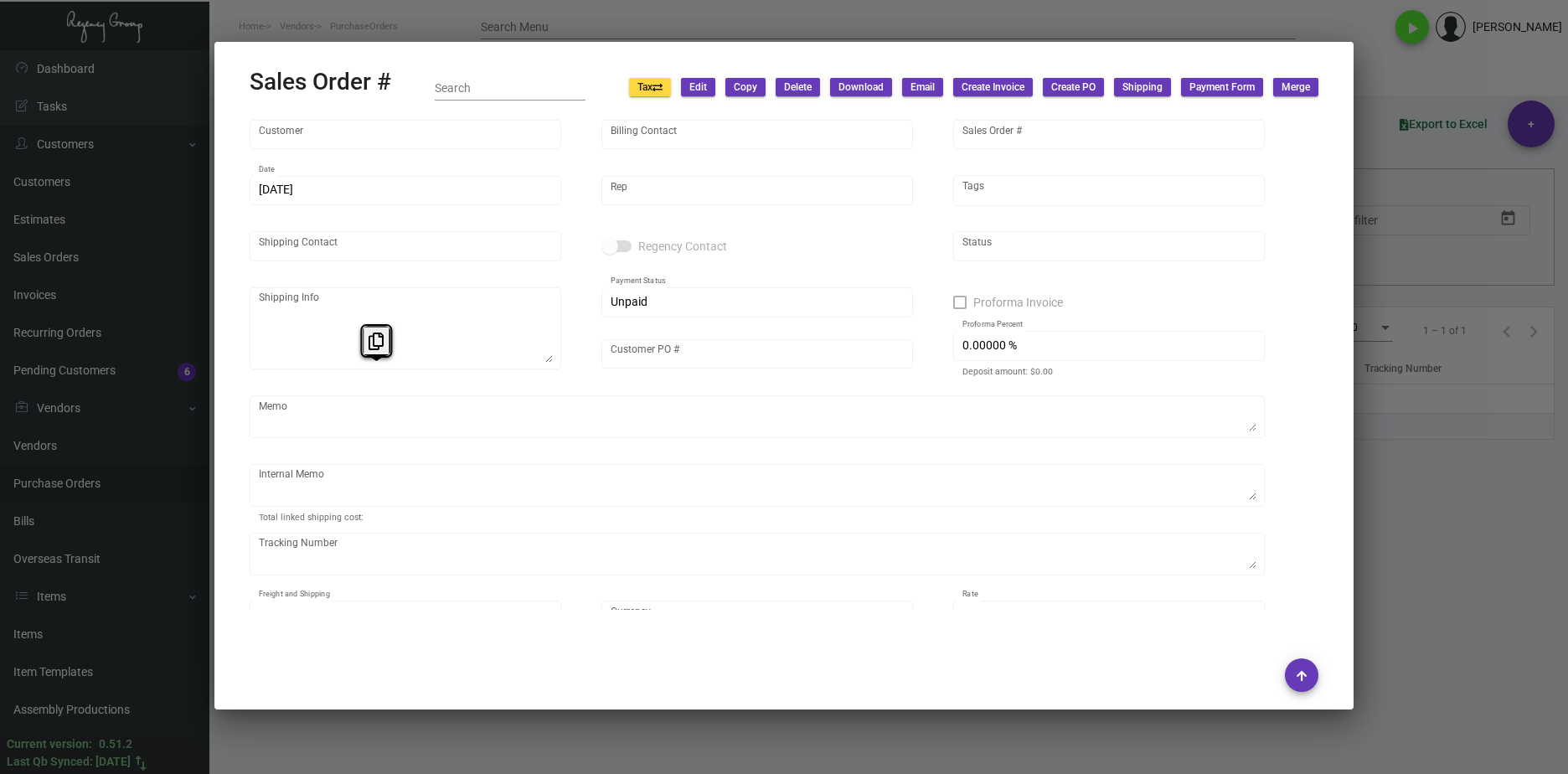
type input "$ 374.98"
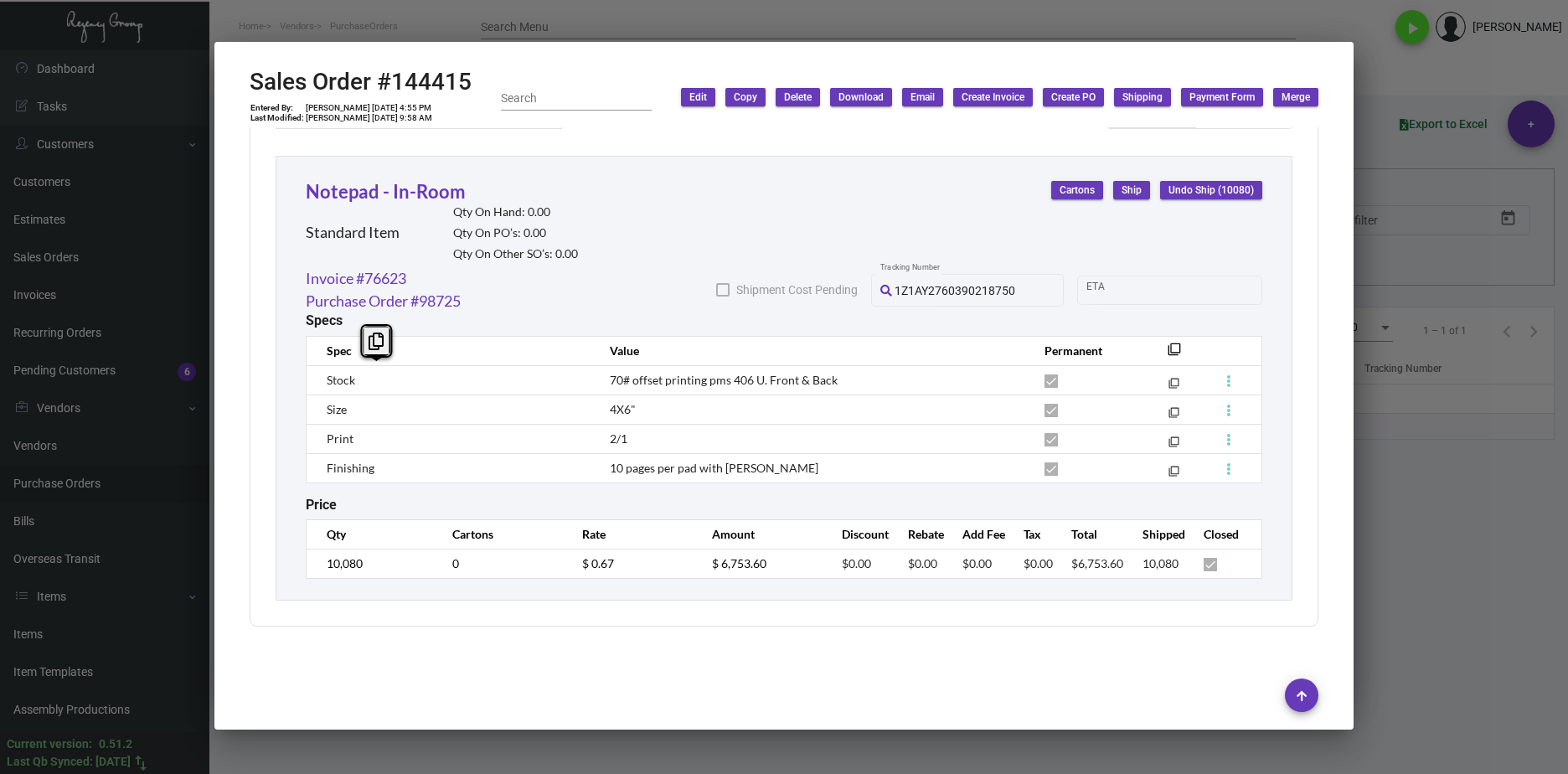
scroll to position [890, 0]
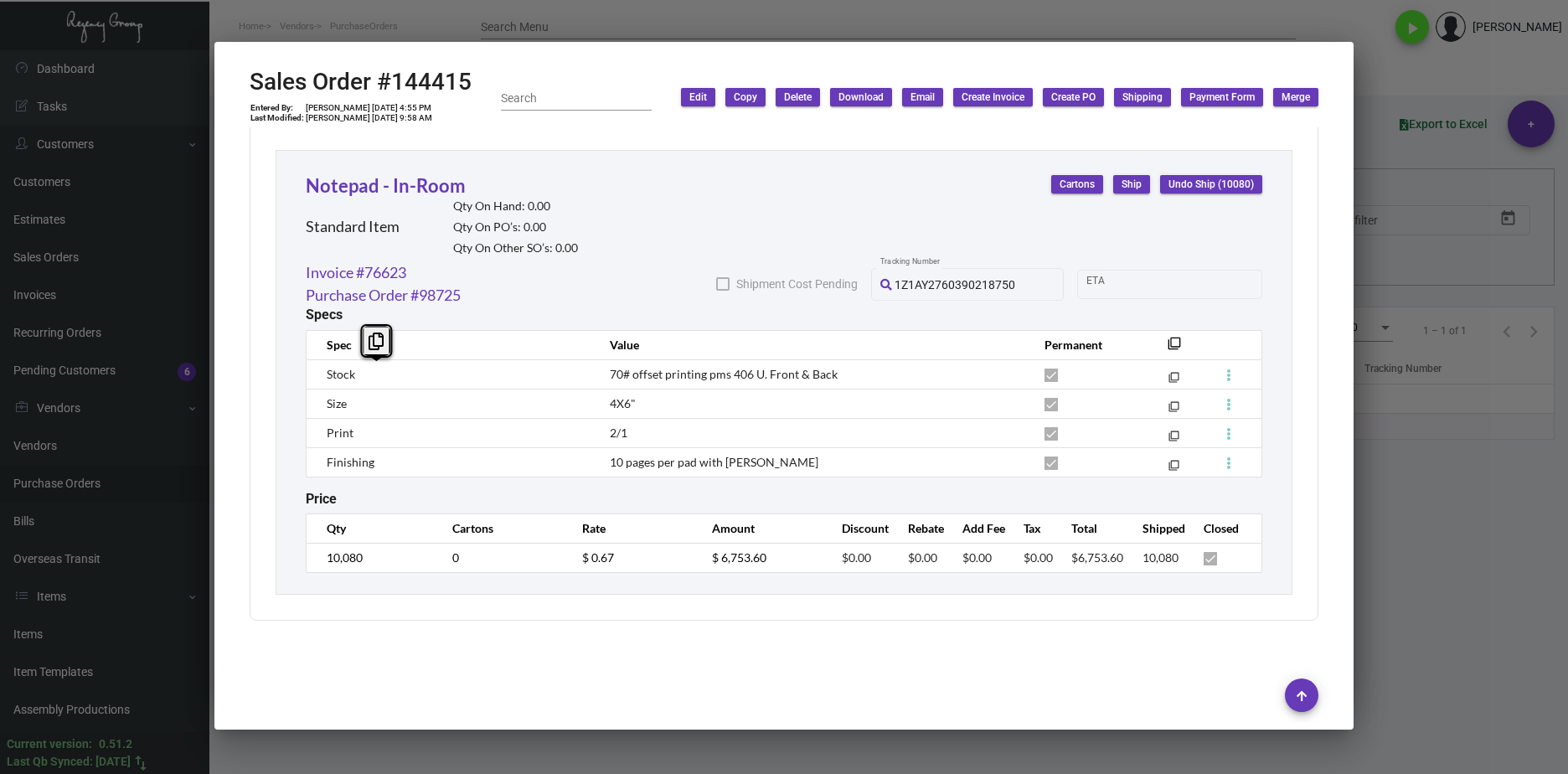
drag, startPoint x: 680, startPoint y: 567, endPoint x: 641, endPoint y: 560, distance: 39.6
click at [679, 567] on td "$ 0.67" at bounding box center [631, 557] width 130 height 30
click at [539, 560] on tr "10,080 0 $ 0.67 $ 6,753.60 $0.00 $0.00 $0.00 $0.00 $6,753.60 10,080" at bounding box center [784, 557] width 956 height 30
